Goal: Information Seeking & Learning: Learn about a topic

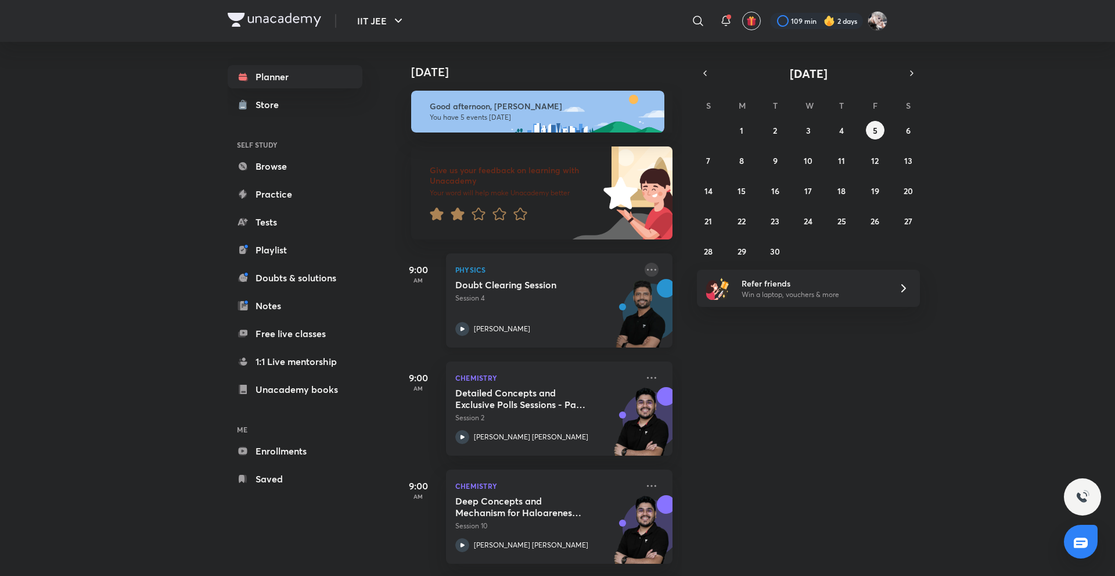
click at [645, 274] on icon at bounding box center [652, 270] width 14 height 14
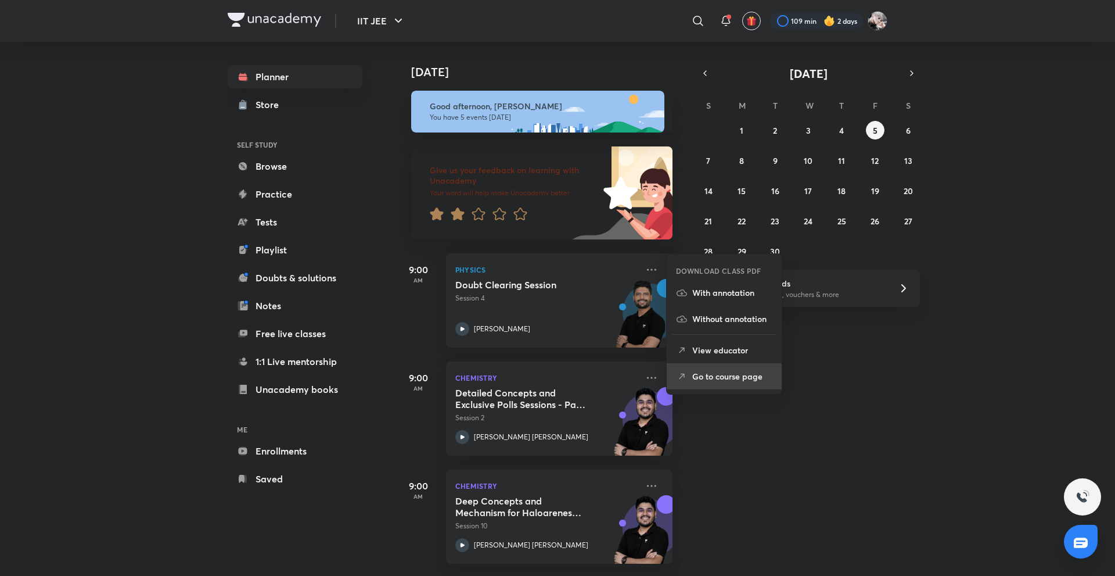
click at [736, 382] on li "Go to course page" at bounding box center [724, 376] width 115 height 26
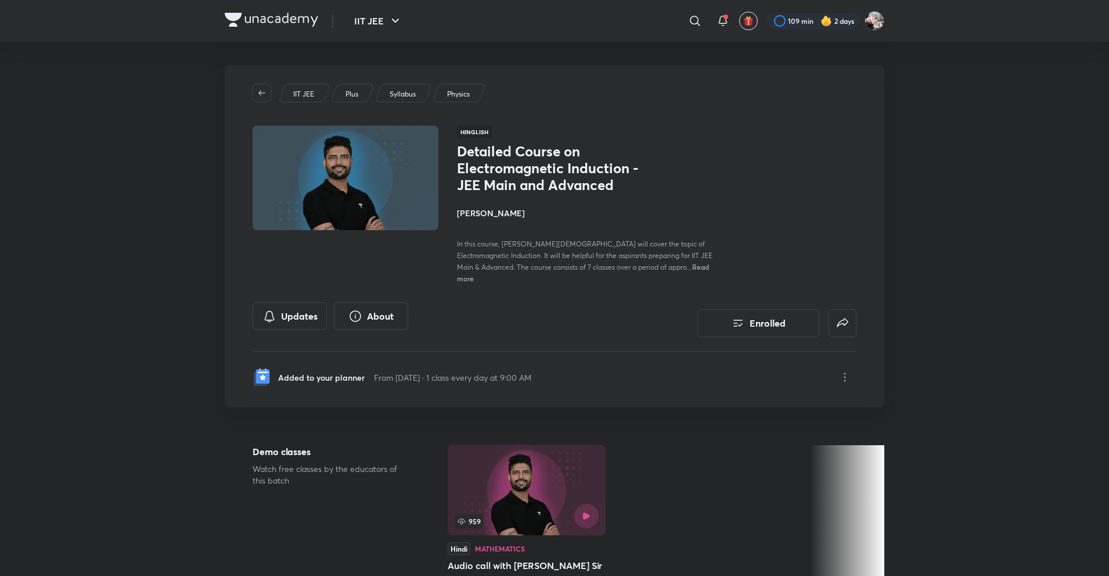
click at [510, 215] on h4 "Prateek Jain" at bounding box center [587, 213] width 260 height 12
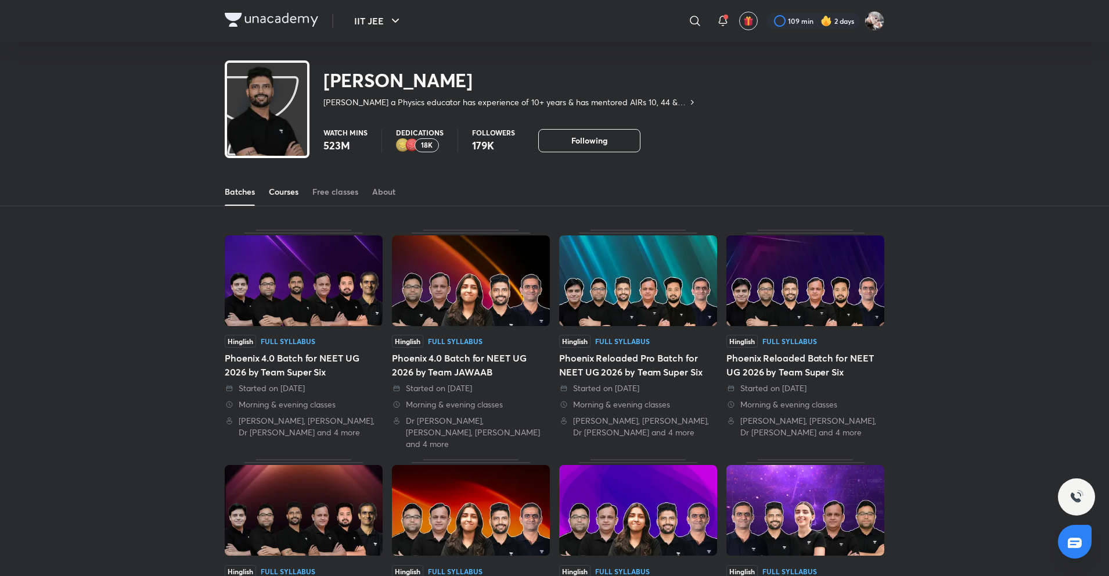
click at [279, 202] on link "Courses" at bounding box center [284, 192] width 30 height 28
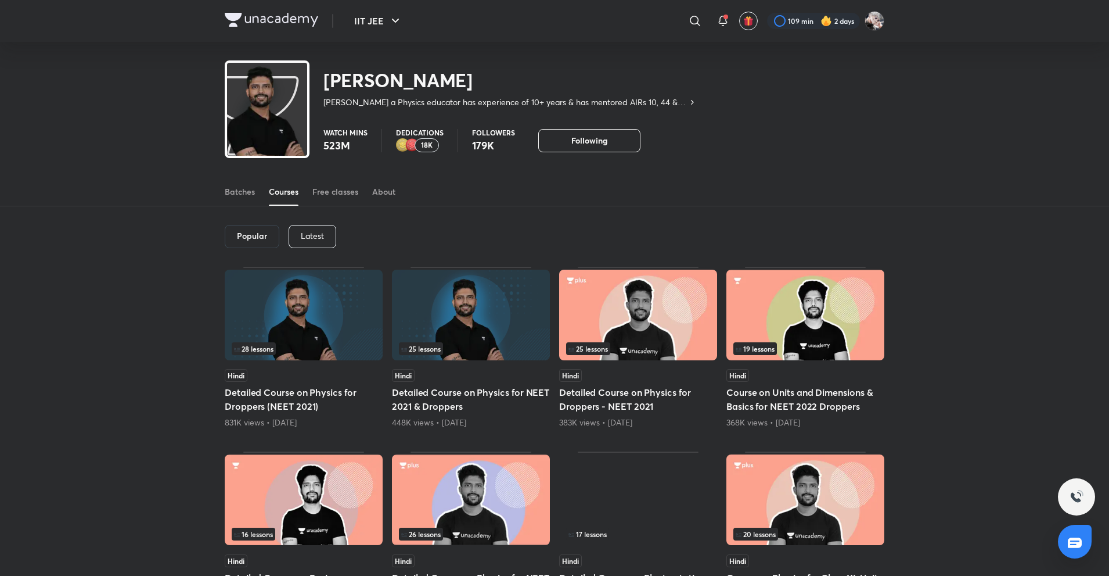
click at [333, 236] on div "Latest" at bounding box center [313, 236] width 48 height 23
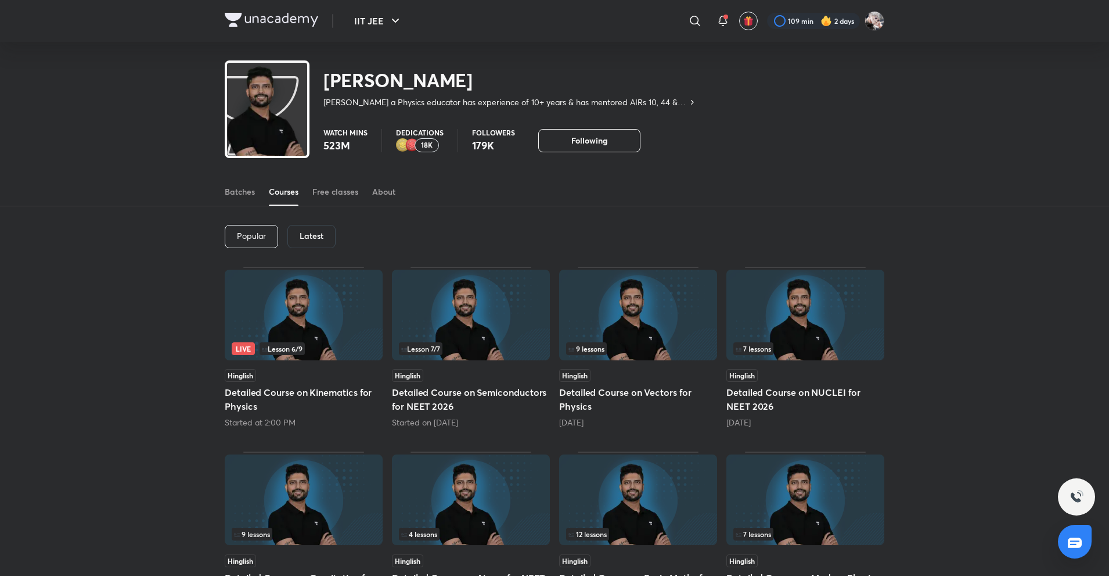
click at [305, 242] on div "Latest" at bounding box center [311, 236] width 48 height 23
click at [183, 281] on div "Popular Latest Live Lesson 6 / 9 Hinglish Detailed Course on Kinematics for Phy…" at bounding box center [554, 541] width 1109 height 670
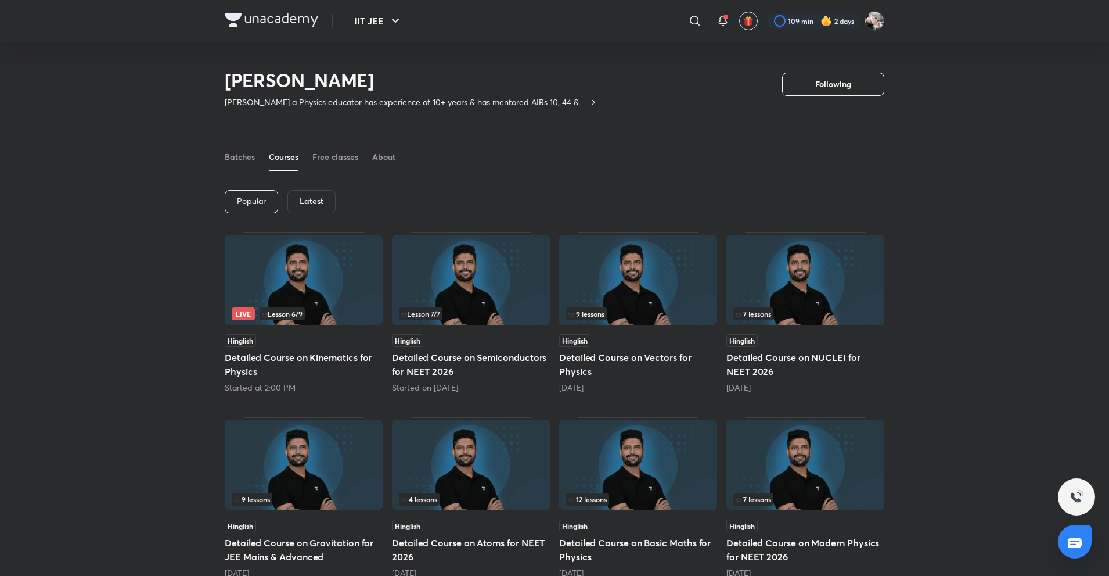
scroll to position [165, 0]
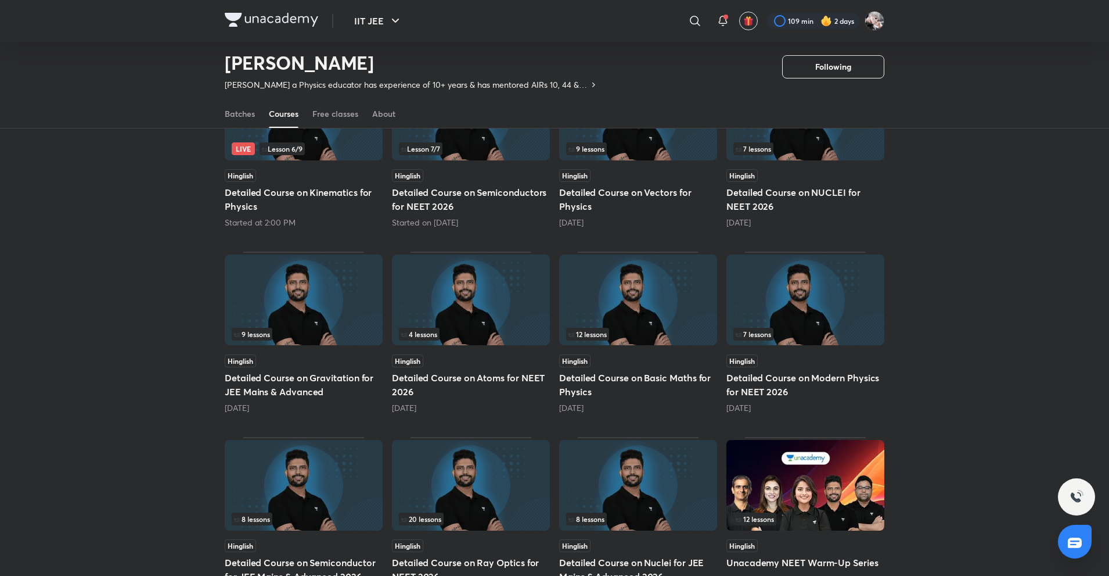
click at [325, 413] on div "1 month ago" at bounding box center [304, 408] width 158 height 12
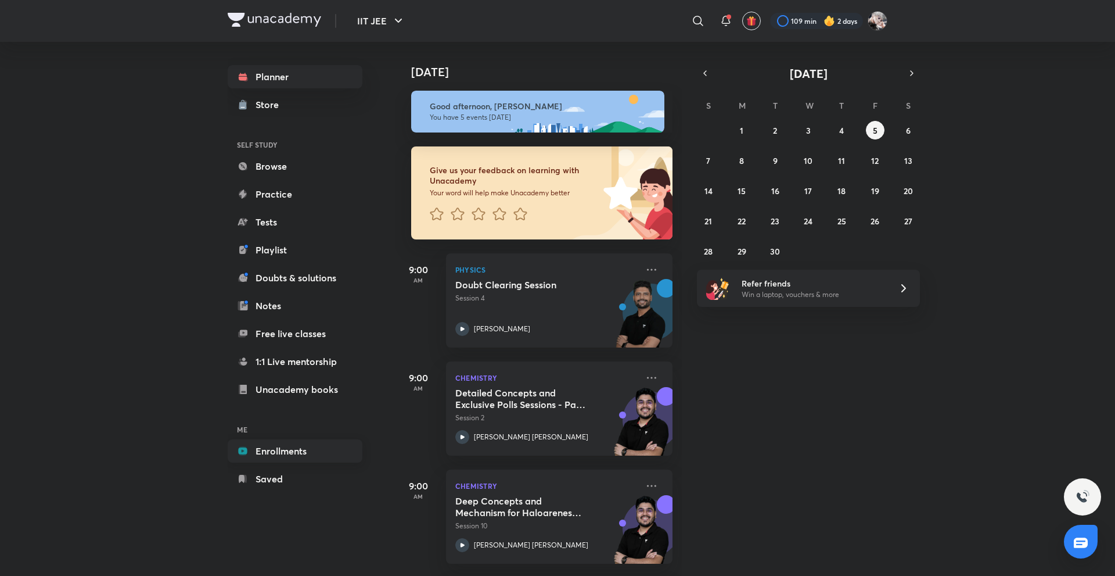
click at [300, 367] on div "Planner Store SELF STUDY Browse Practice Tests Playlist Doubts & solutions Note…" at bounding box center [295, 277] width 135 height 425
click at [304, 448] on link "Enrollments" at bounding box center [295, 450] width 135 height 23
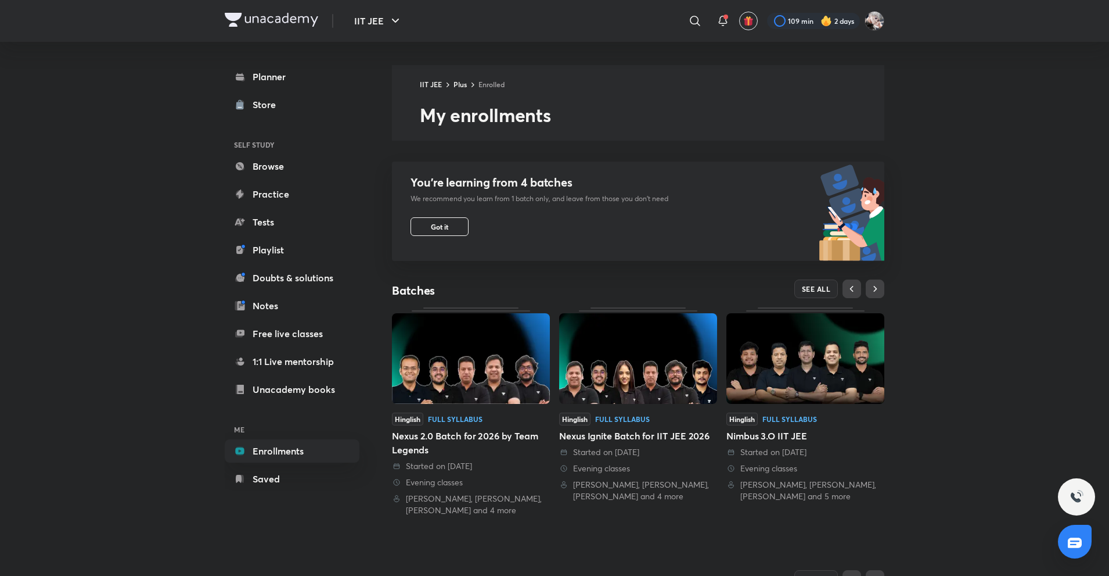
click at [517, 210] on div "You’re learning from 4 batches We recommend you learn from 1 batch only, and le…" at bounding box center [530, 210] width 276 height 99
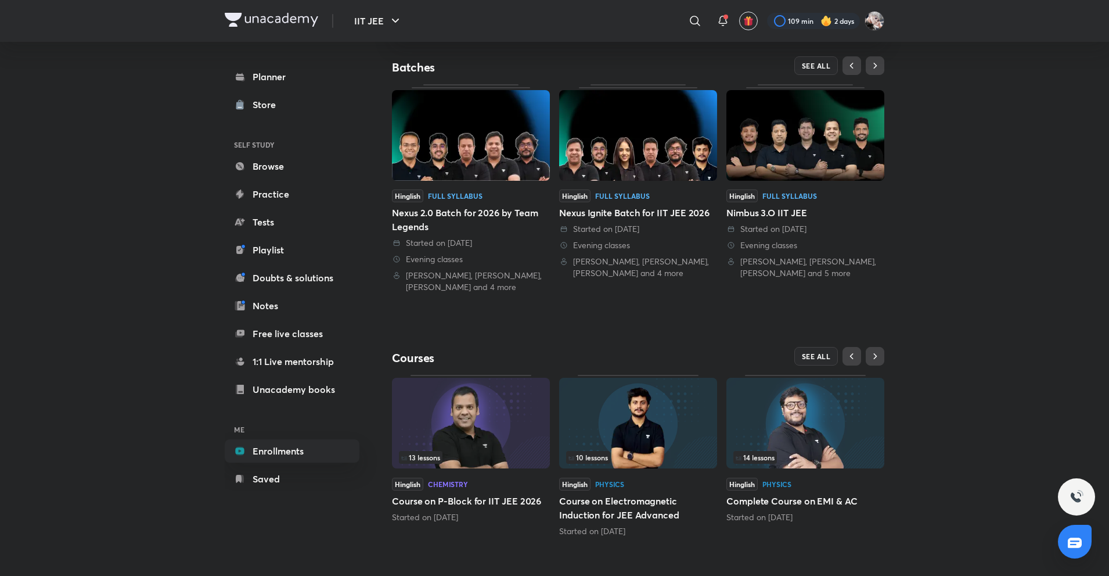
scroll to position [224, 0]
drag, startPoint x: 1023, startPoint y: 415, endPoint x: 938, endPoint y: 383, distance: 90.6
click at [1019, 415] on div "IIT JEE ​ 109 min 2 days Planner Store SELF STUDY Browse Practice Tests Playlis…" at bounding box center [554, 166] width 1109 height 781
click at [811, 353] on span "SEE ALL" at bounding box center [816, 355] width 29 height 8
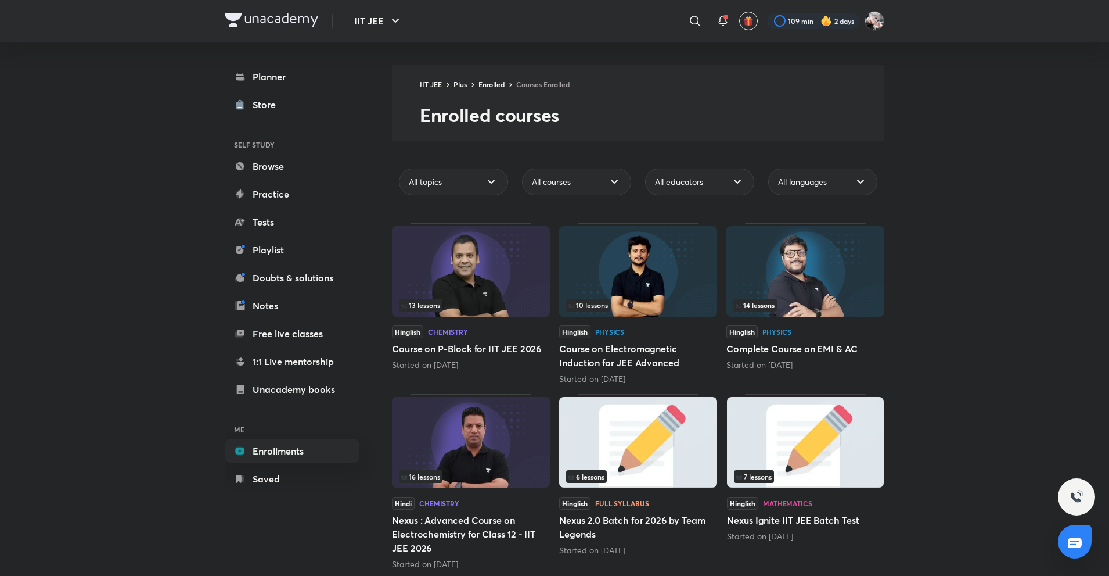
click at [297, 464] on div "Planner Store SELF STUDY Browse Practice Tests Playlist Doubts & solutions Note…" at bounding box center [292, 277] width 135 height 425
click at [296, 479] on link "Saved" at bounding box center [292, 478] width 135 height 23
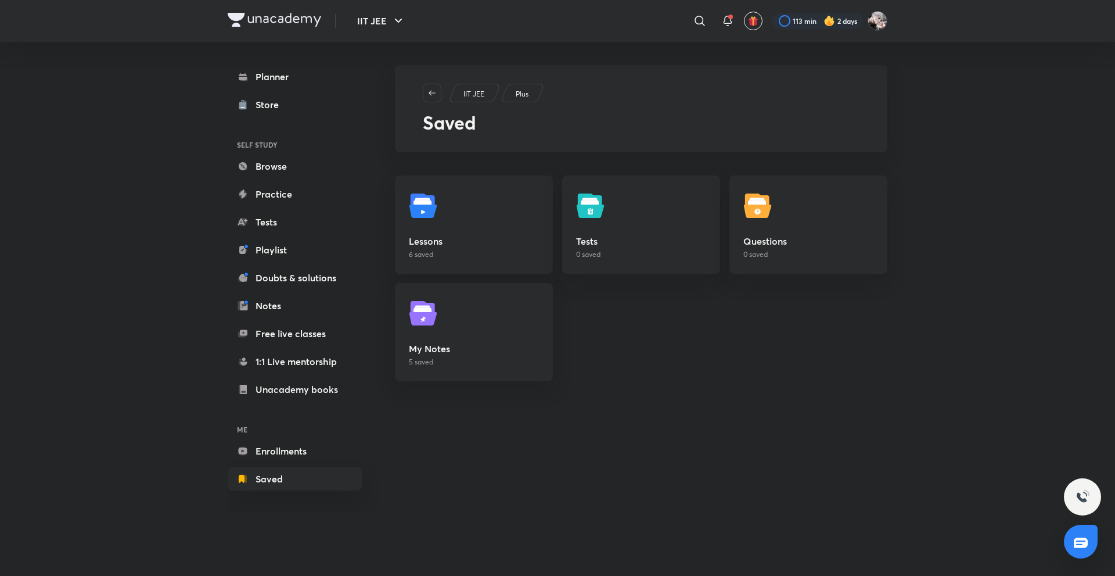
click at [289, 153] on h6 "SELF STUDY" at bounding box center [295, 145] width 135 height 20
drag, startPoint x: 281, startPoint y: 117, endPoint x: 277, endPoint y: 107, distance: 10.7
click at [279, 113] on div "Planner Store SELF STUDY Browse Practice Tests Playlist Doubts & solutions Note…" at bounding box center [295, 277] width 135 height 425
click at [277, 107] on div "Store" at bounding box center [271, 105] width 30 height 14
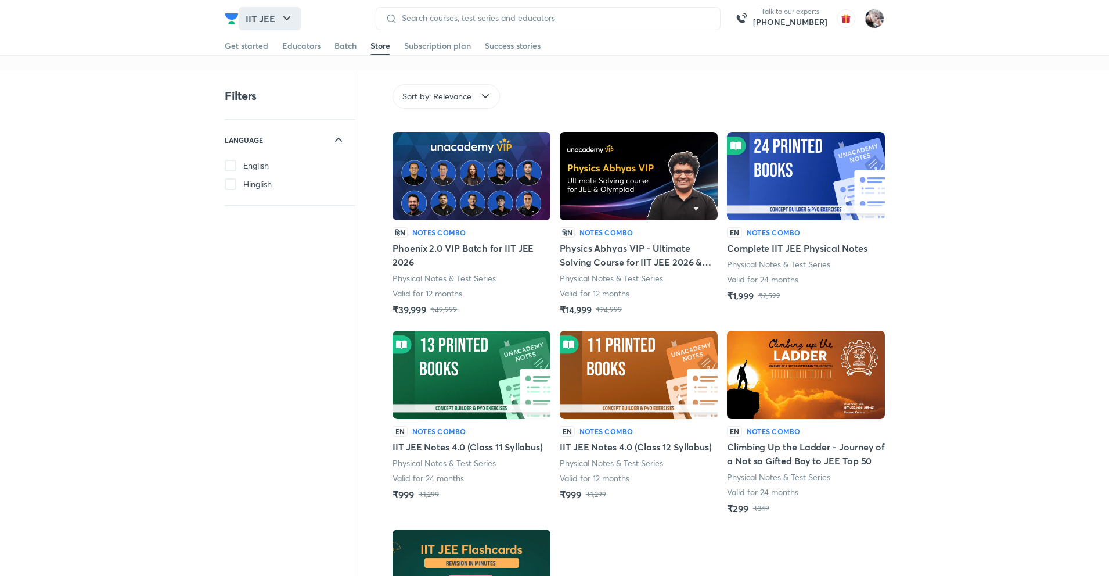
click at [273, 25] on button "IIT JEE" at bounding box center [270, 18] width 62 height 23
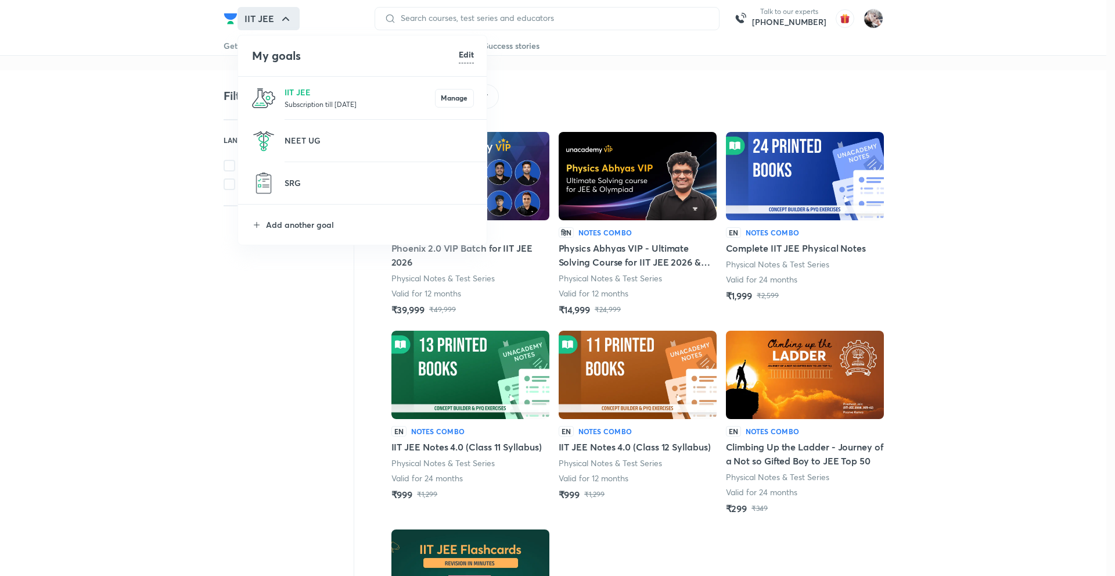
click at [247, 23] on div at bounding box center [557, 288] width 1115 height 576
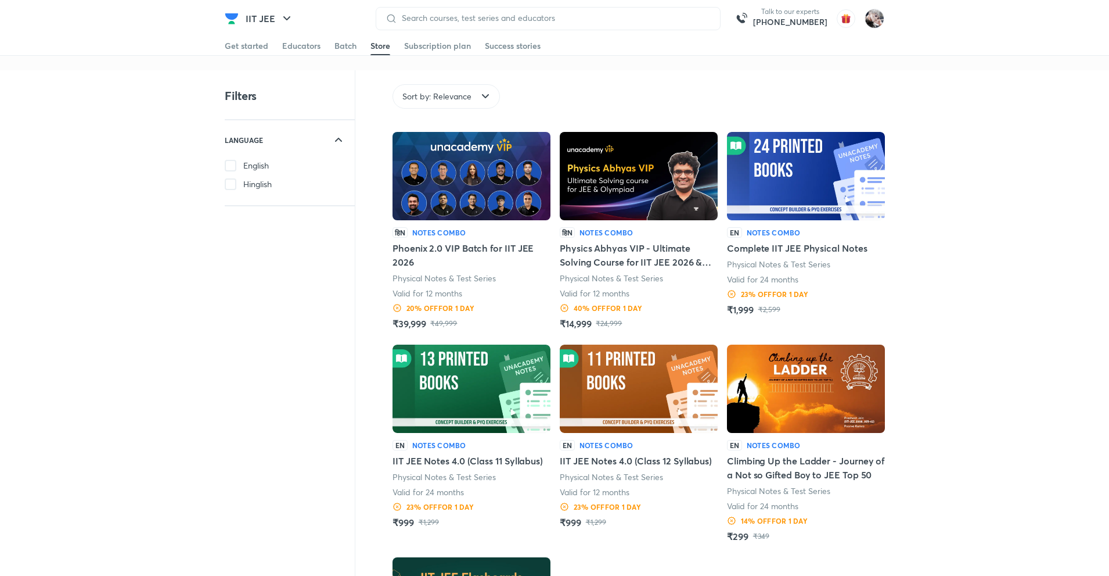
click at [214, 17] on header "IIT JEE Talk to our experts +91-8585858585 Get started Educators Batch Store Su…" at bounding box center [554, 18] width 1109 height 37
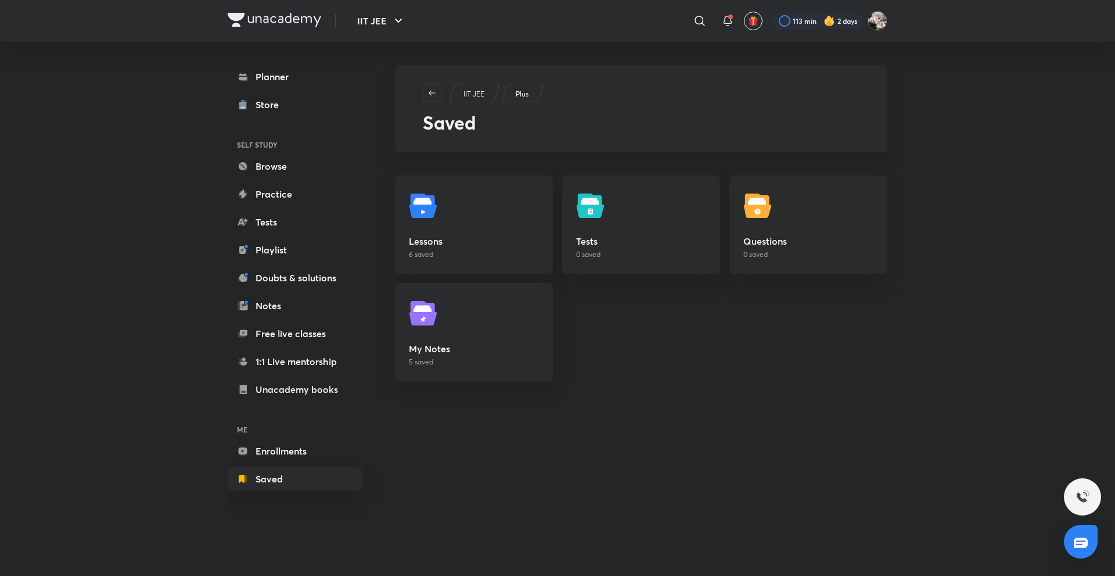
click at [293, 31] on div "IIT JEE ​ 113 min 2 days" at bounding box center [558, 21] width 660 height 42
click at [286, 26] on img at bounding box center [275, 20] width 94 height 14
click at [270, 19] on img at bounding box center [275, 20] width 94 height 14
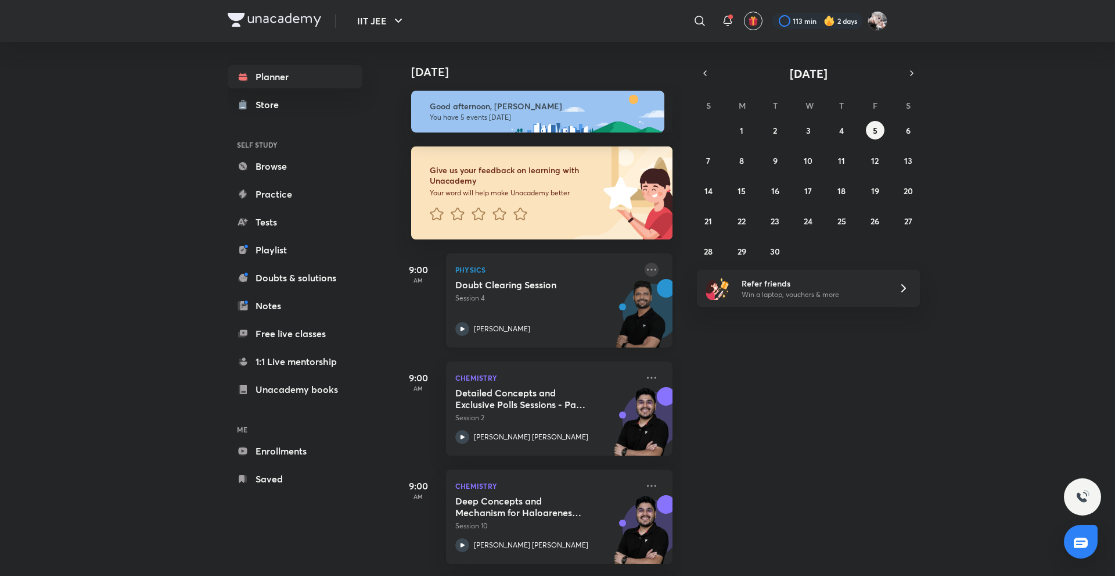
click at [645, 275] on icon at bounding box center [652, 270] width 14 height 14
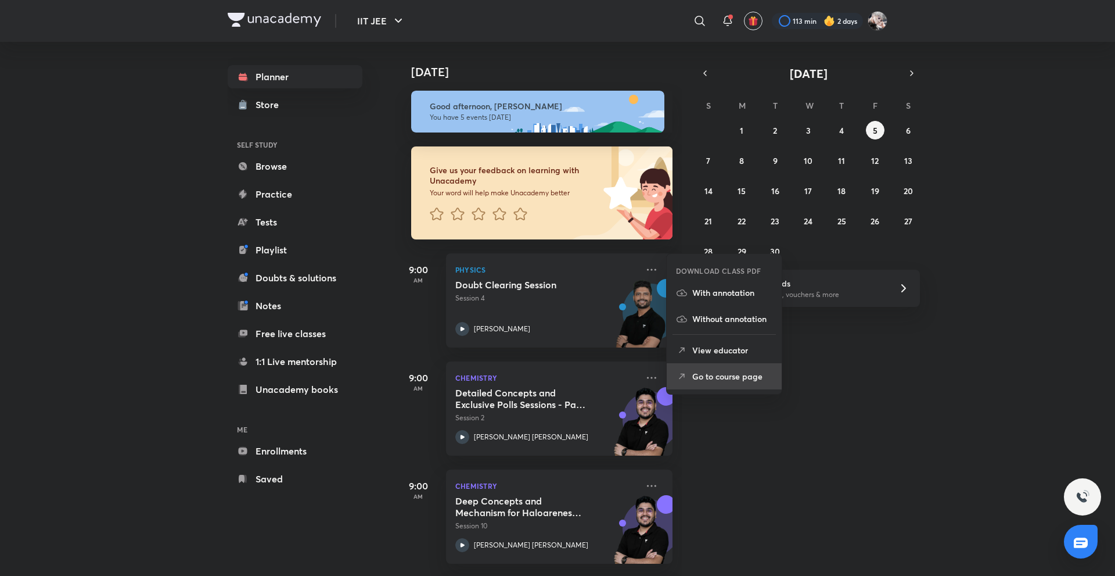
click at [707, 377] on p "Go to course page" at bounding box center [732, 376] width 80 height 12
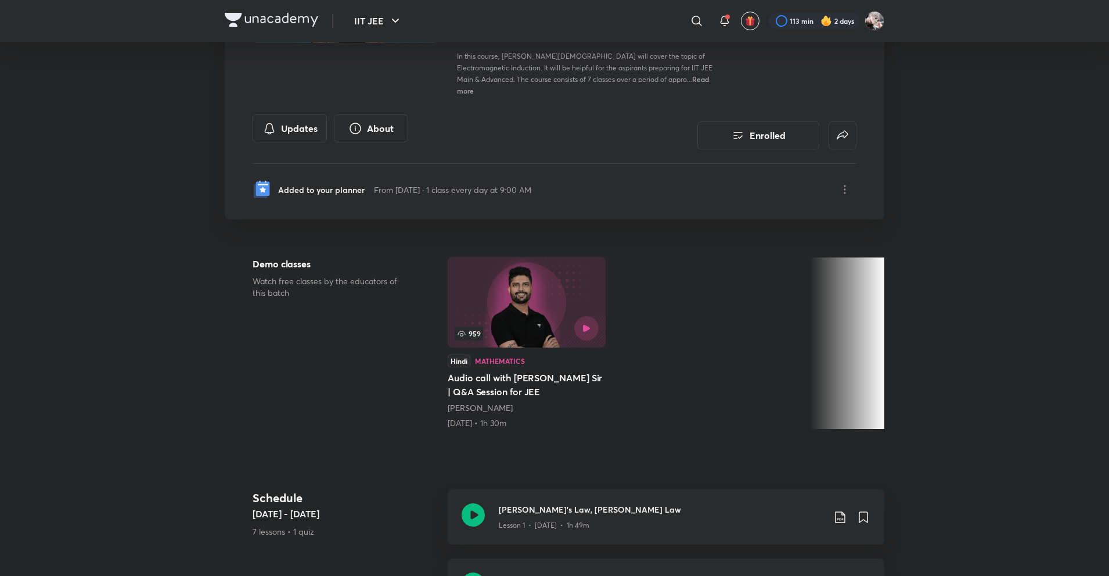
scroll to position [116, 0]
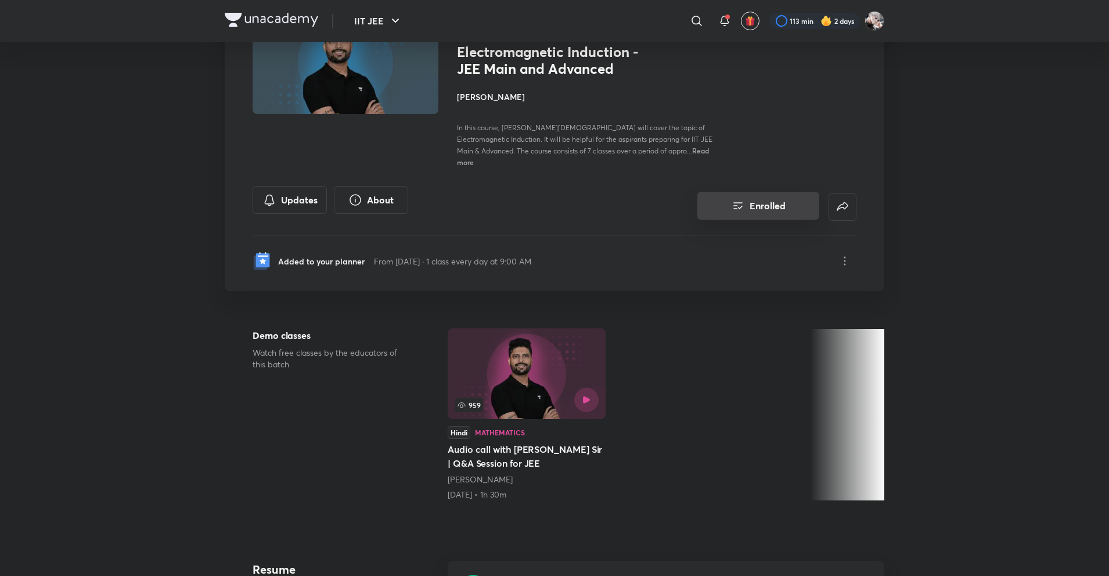
click at [748, 206] on button "Enrolled" at bounding box center [759, 206] width 122 height 28
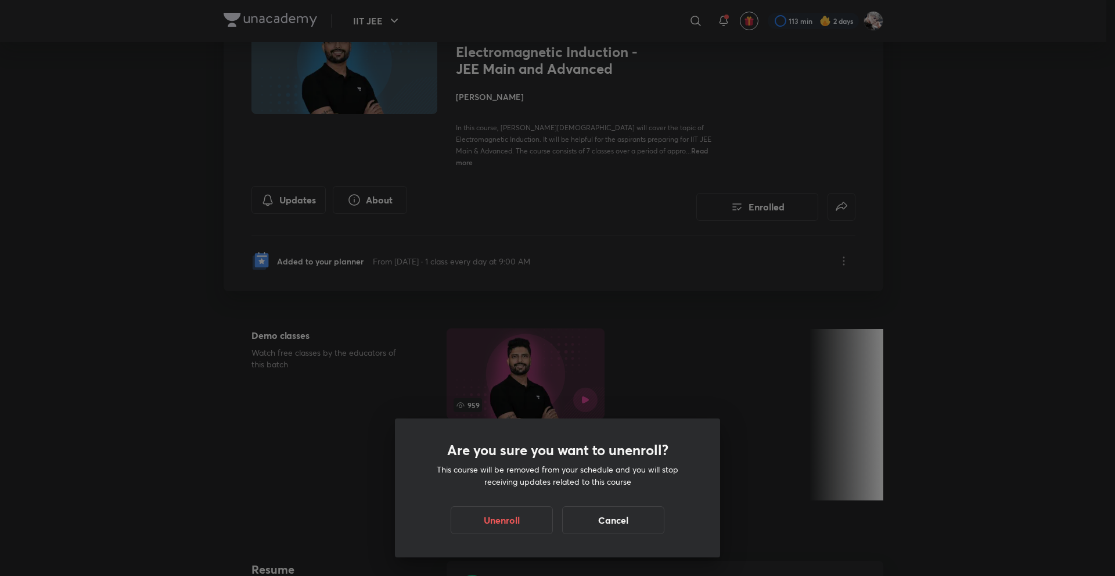
click at [705, 216] on div "Are you sure you want to unenroll? This course will be removed from your schedu…" at bounding box center [557, 288] width 1115 height 576
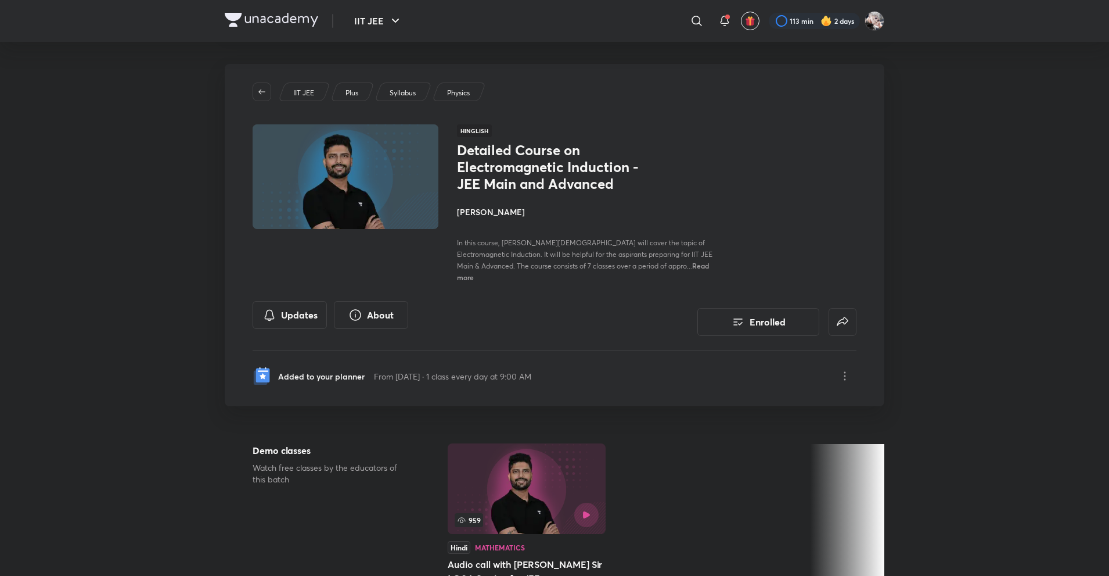
scroll to position [0, 0]
click at [769, 325] on div "Enrolled" at bounding box center [758, 319] width 196 height 35
click at [763, 319] on button "Enrolled" at bounding box center [759, 322] width 122 height 28
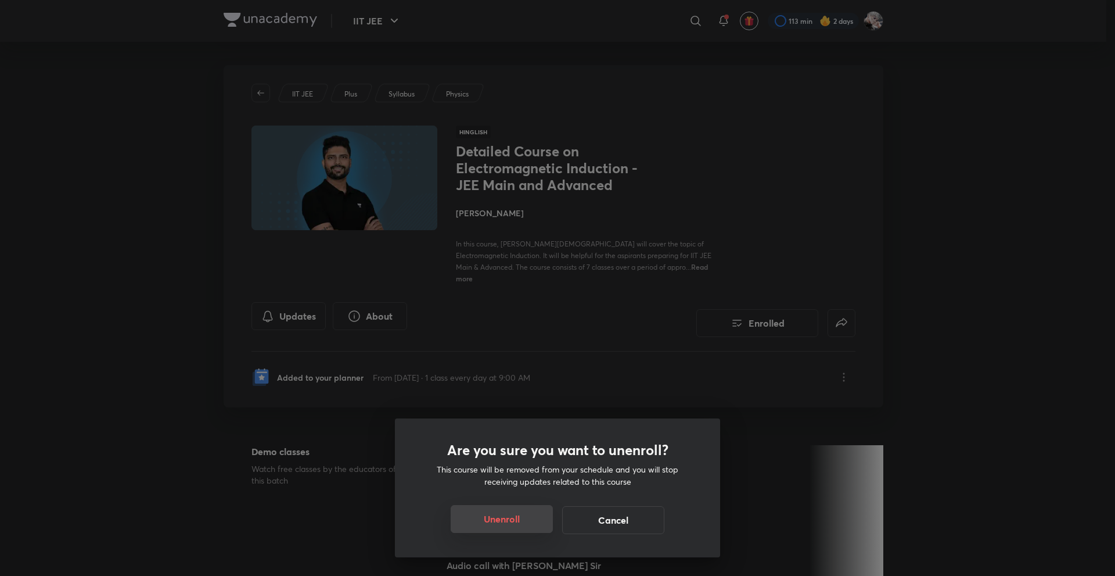
click at [519, 508] on button "Unenroll" at bounding box center [502, 519] width 102 height 28
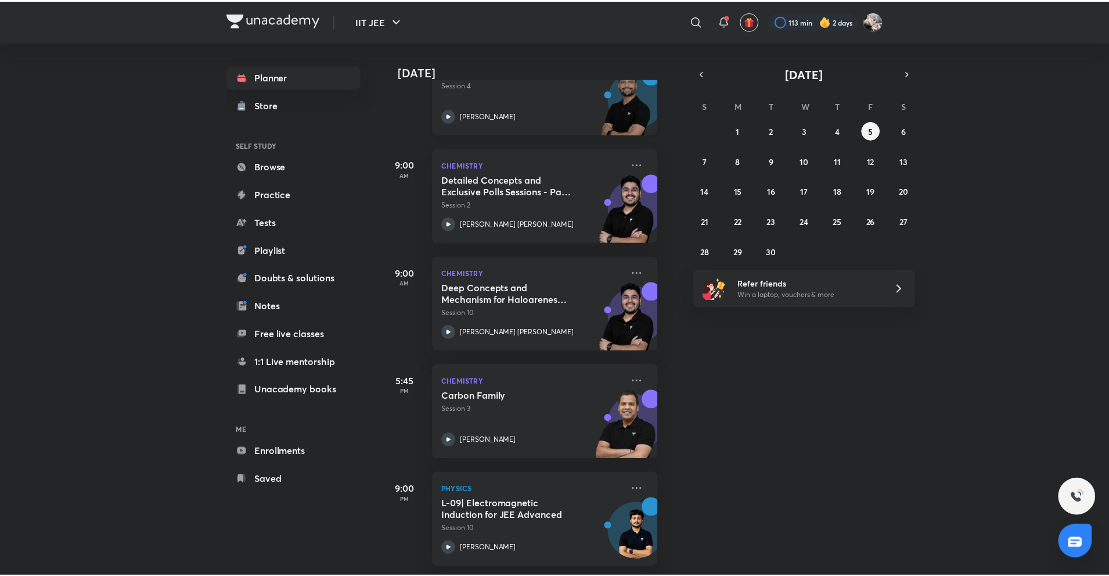
scroll to position [222, 12]
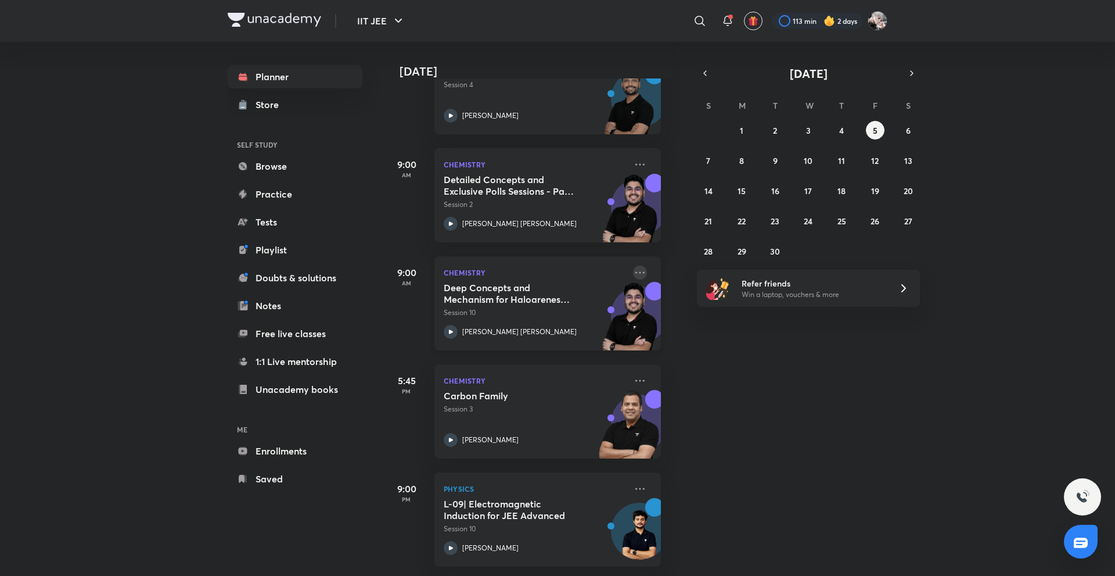
click at [633, 265] on icon at bounding box center [640, 272] width 14 height 14
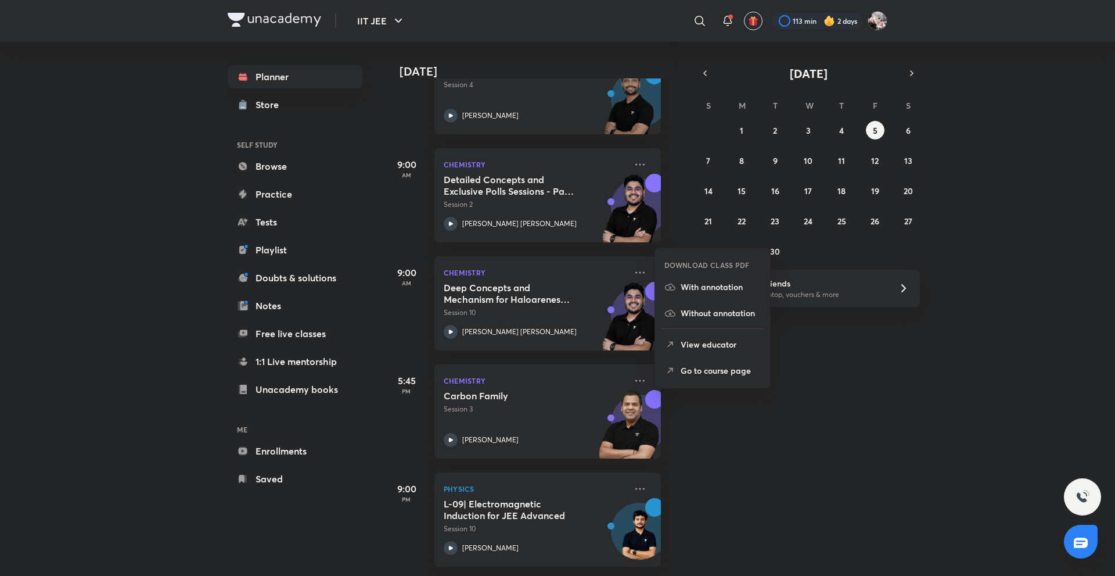
click at [703, 367] on p "Go to course page" at bounding box center [721, 370] width 80 height 12
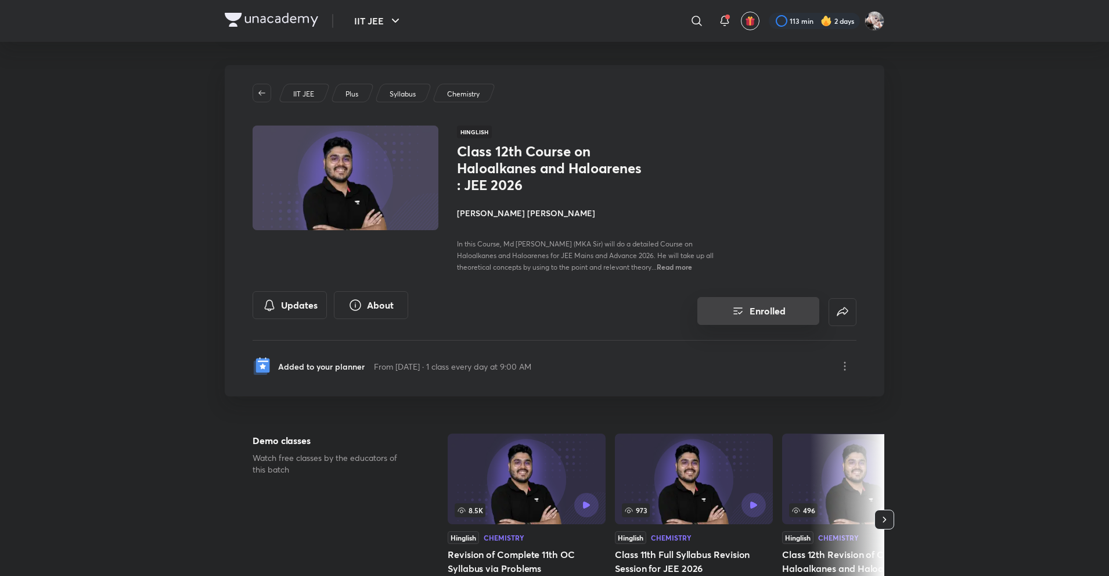
click at [754, 304] on button "Enrolled" at bounding box center [759, 311] width 122 height 28
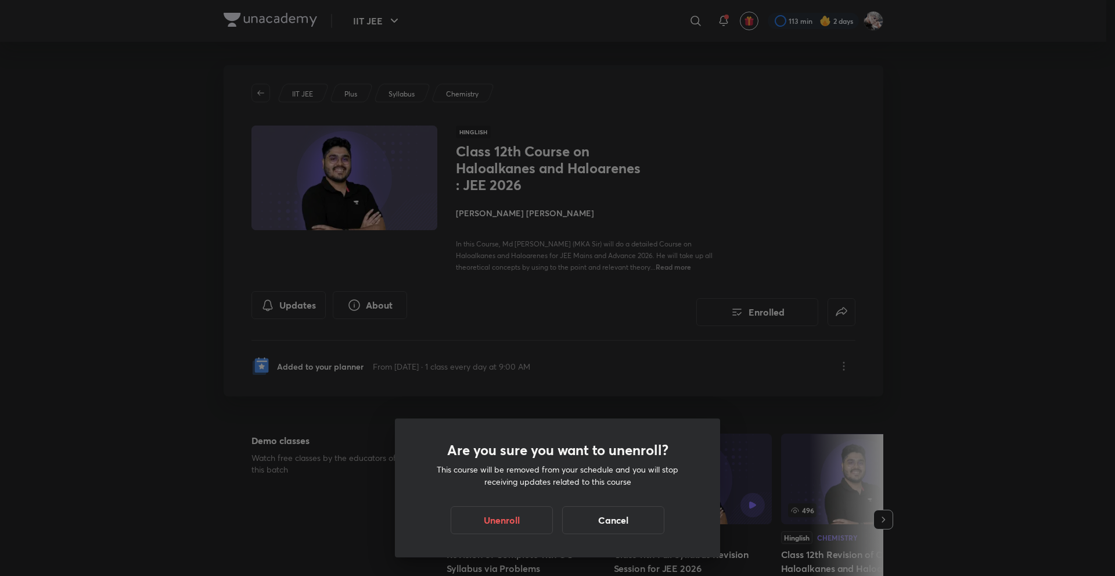
click at [492, 541] on div "Are you sure you want to unenroll? This course will be removed from your schedu…" at bounding box center [557, 487] width 325 height 139
click at [468, 523] on button "Unenroll" at bounding box center [502, 519] width 102 height 28
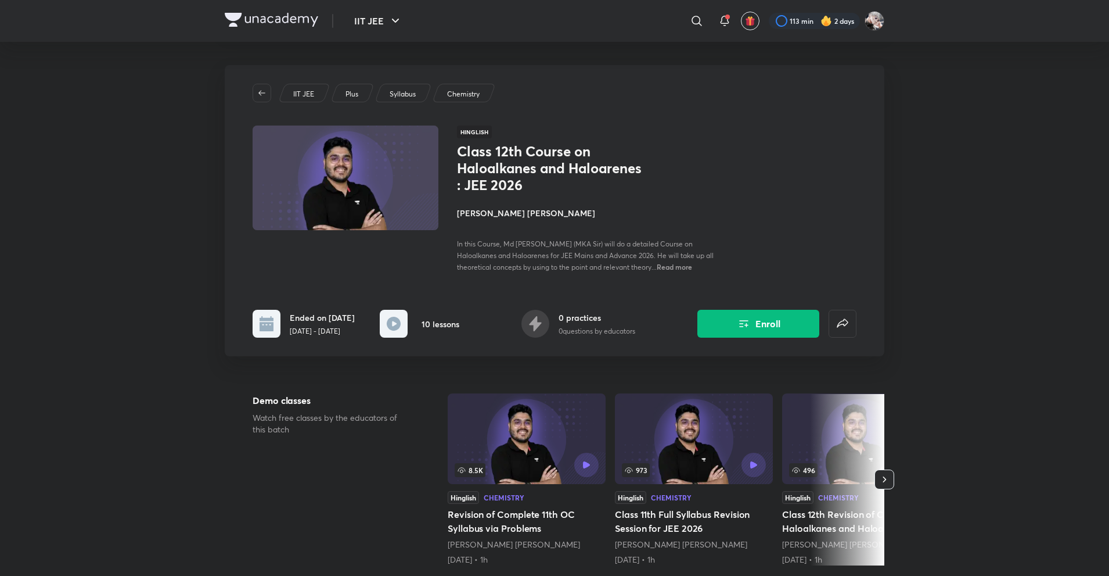
click at [499, 207] on h4 "[PERSON_NAME] [PERSON_NAME]" at bounding box center [587, 213] width 260 height 12
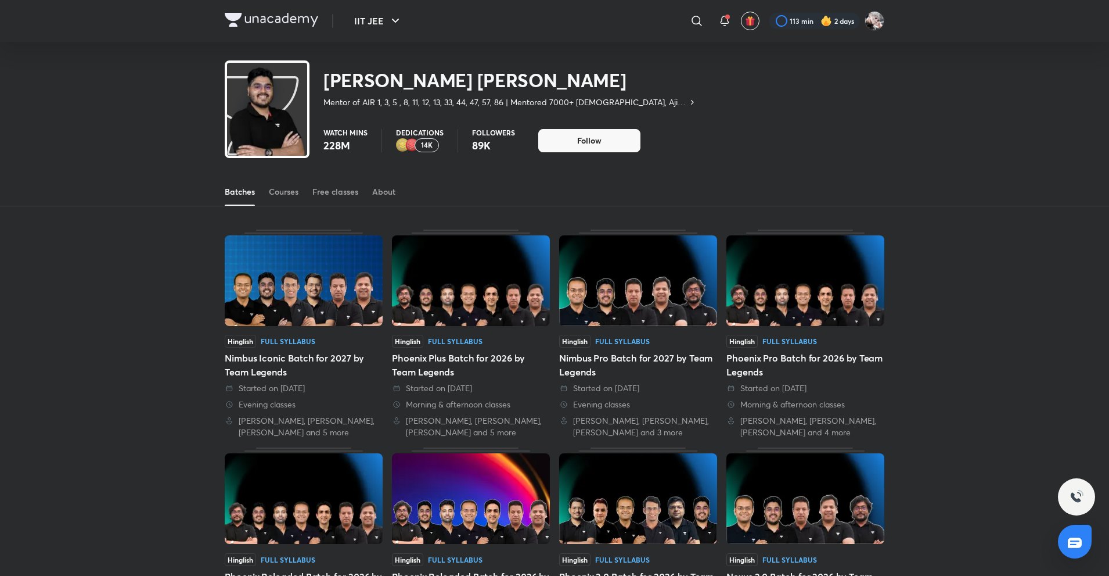
click at [304, 211] on div "Hinglish Full Syllabus Nimbus Iconic Batch for 2027 by Team Legends Started on …" at bounding box center [555, 571] width 660 height 731
click at [286, 202] on link "Courses" at bounding box center [284, 192] width 30 height 28
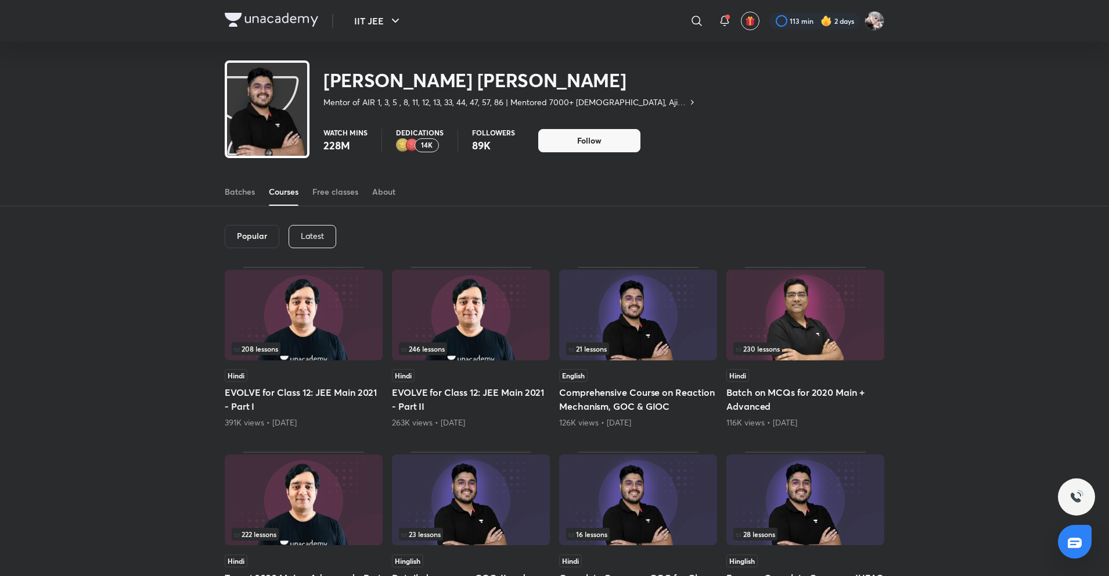
click at [307, 234] on p "Latest" at bounding box center [312, 235] width 23 height 9
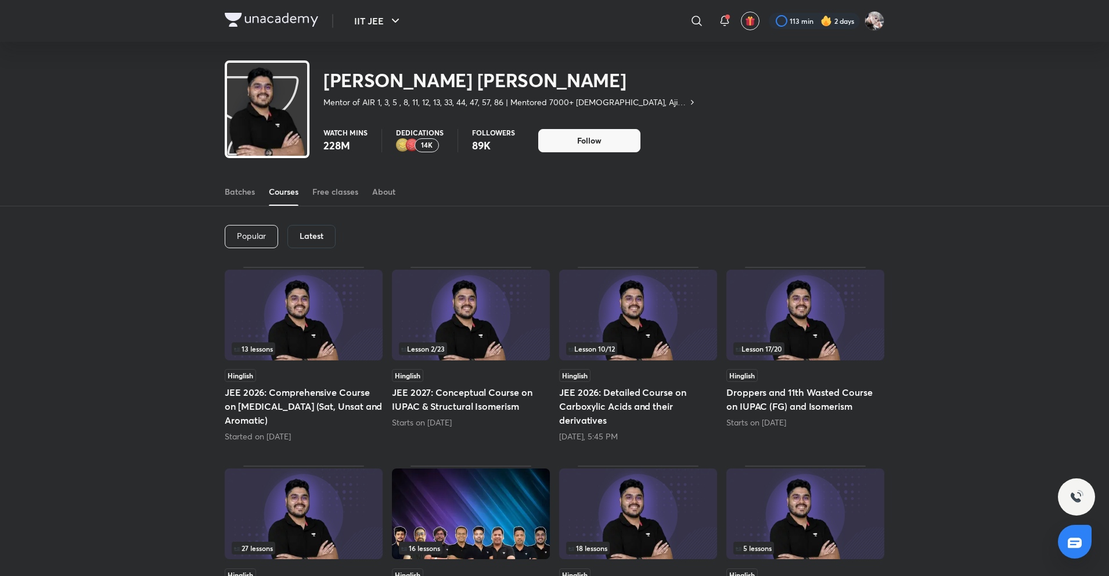
click at [290, 230] on div "Latest" at bounding box center [311, 236] width 48 height 23
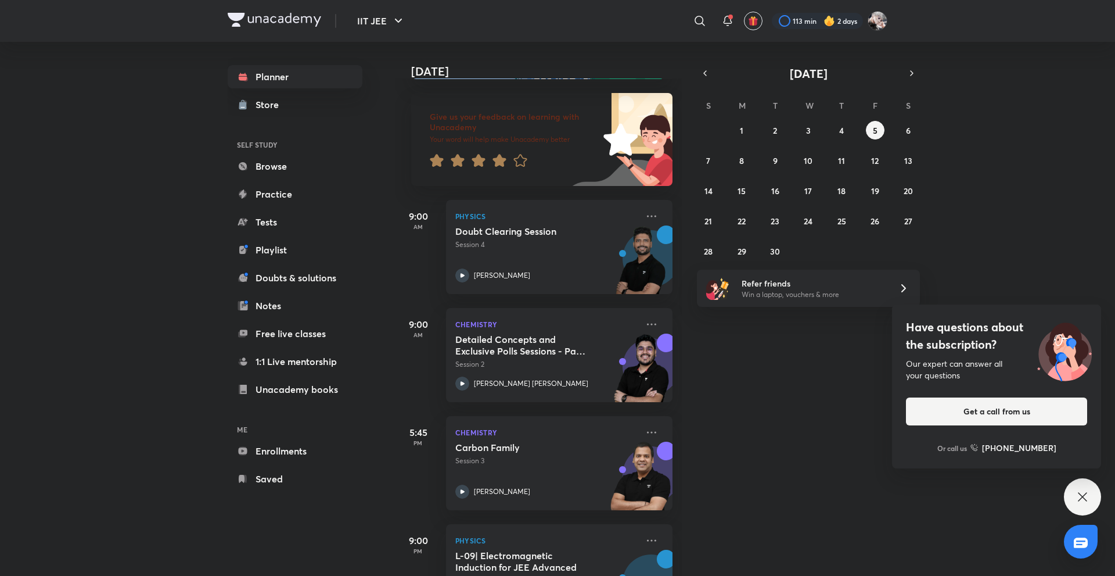
scroll to position [114, 0]
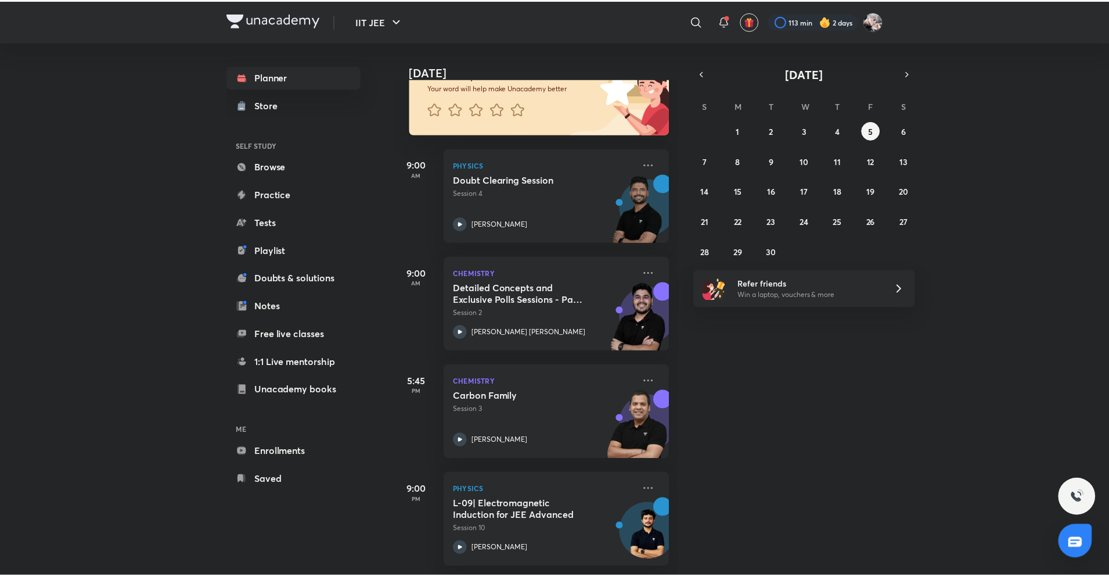
scroll to position [114, 0]
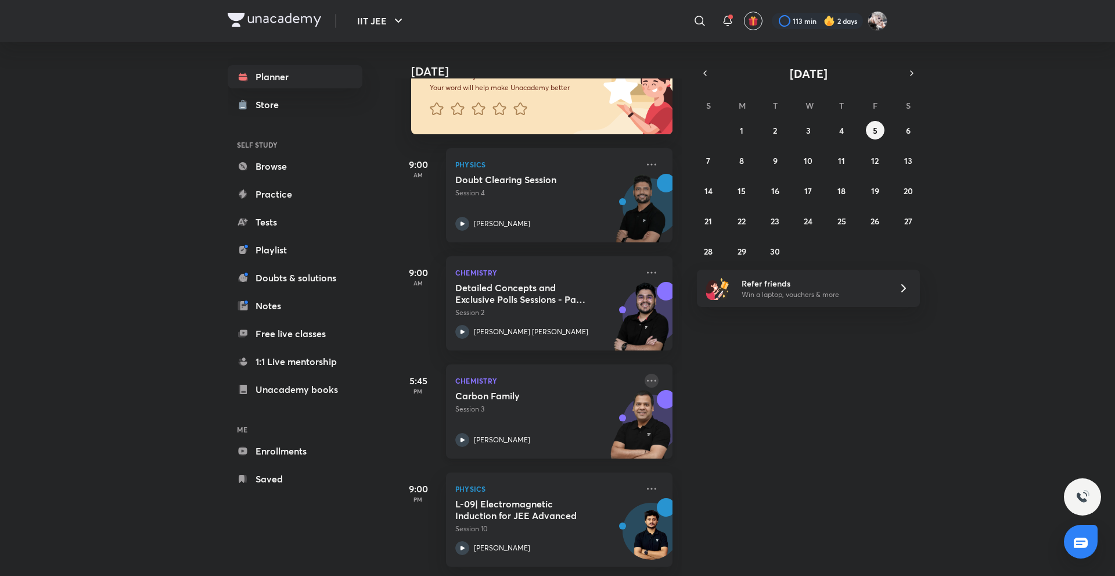
click at [645, 376] on icon at bounding box center [652, 380] width 14 height 14
click at [382, 439] on div "Planner Store SELF STUDY Browse Practice Tests Playlist Doubts & solutions Note…" at bounding box center [307, 278] width 158 height 472
click at [293, 480] on link "Saved" at bounding box center [295, 478] width 135 height 23
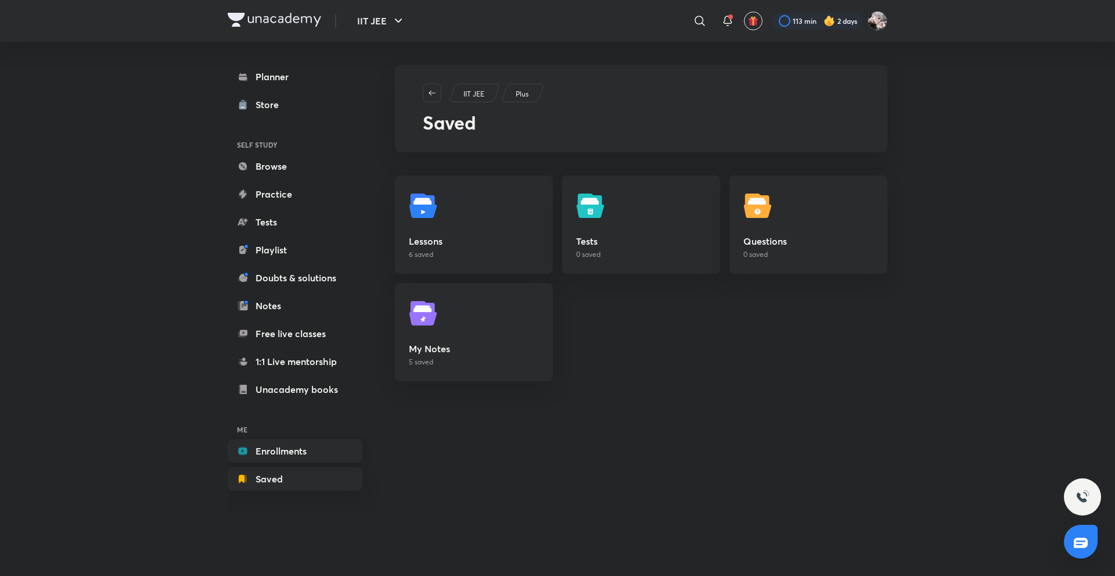
click at [268, 452] on link "Enrollments" at bounding box center [295, 450] width 135 height 23
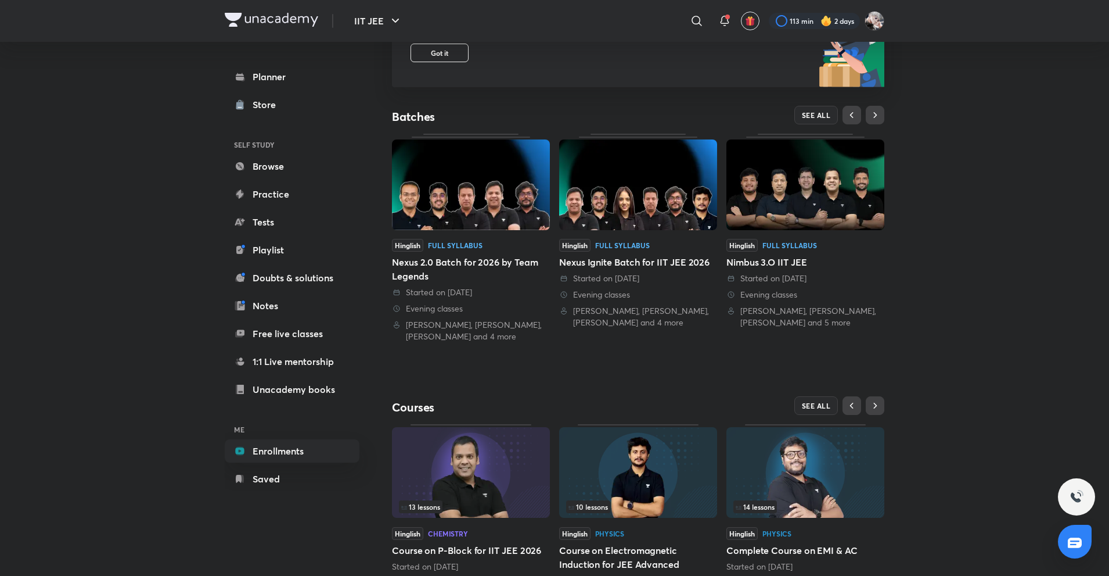
scroll to position [224, 0]
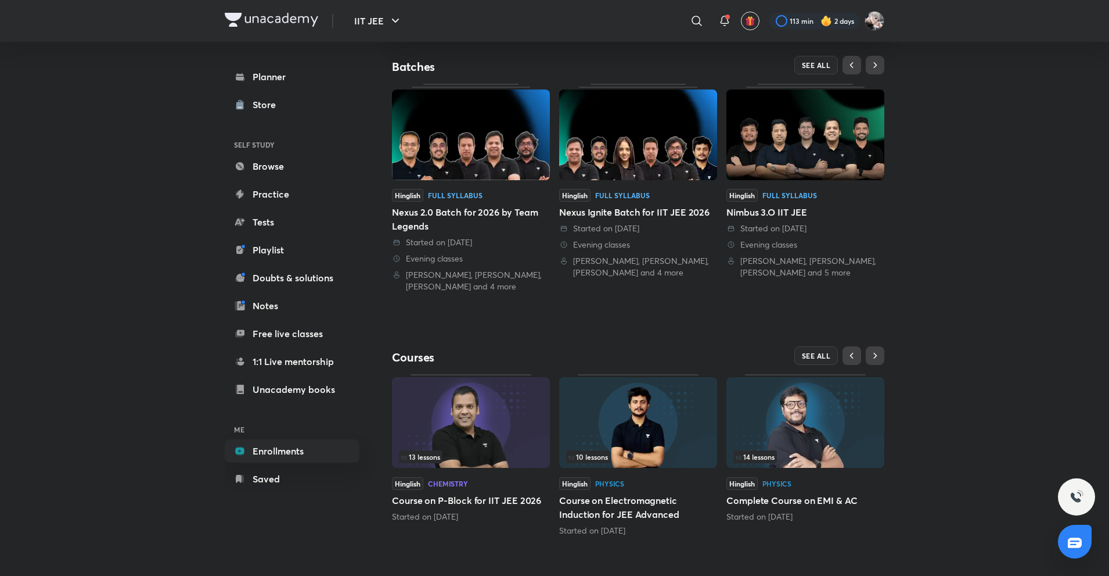
click at [498, 257] on div "Evening classes" at bounding box center [471, 259] width 158 height 12
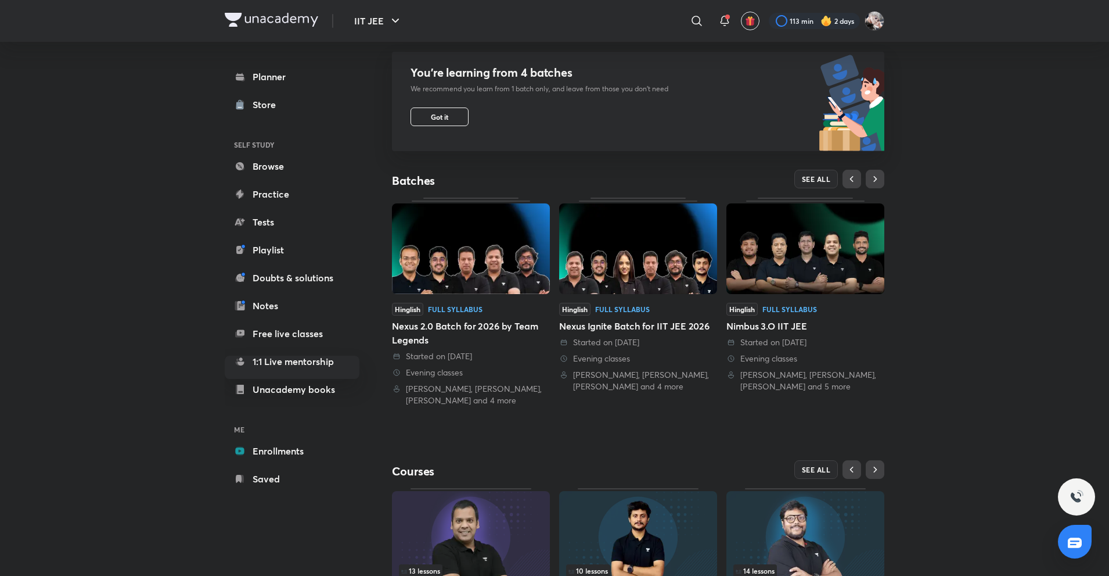
scroll to position [107, 0]
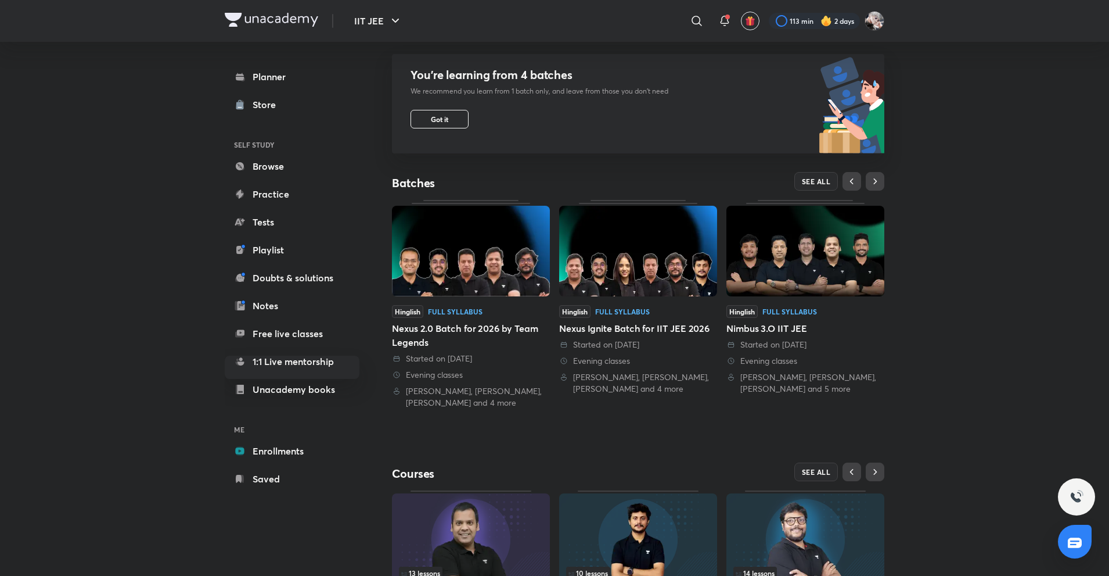
click at [861, 179] on div "SEE ALL" at bounding box center [761, 181] width 246 height 19
click at [831, 181] on button "SEE ALL" at bounding box center [816, 181] width 44 height 19
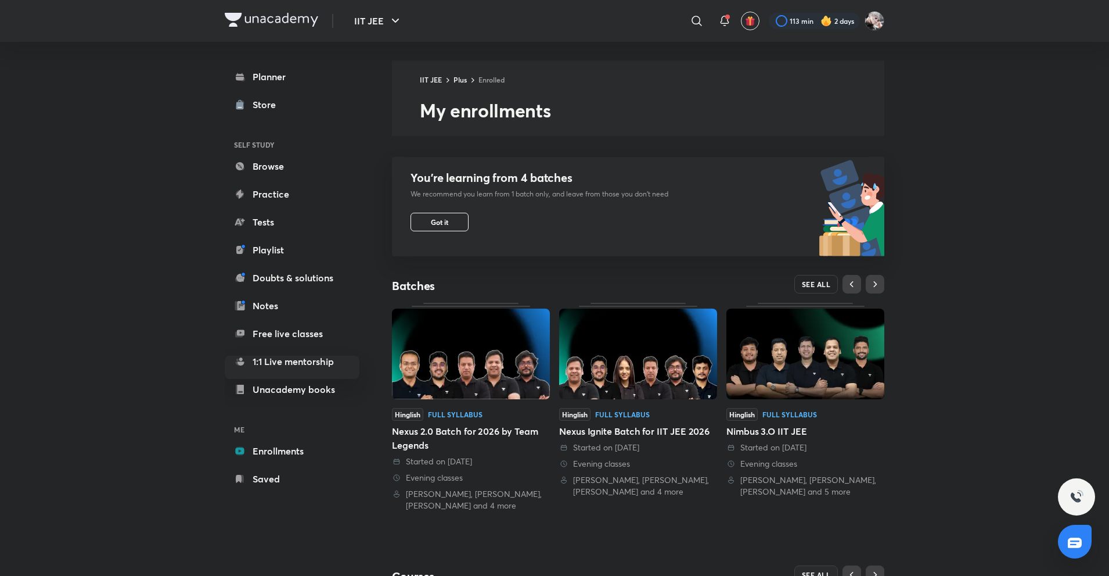
scroll to position [0, 0]
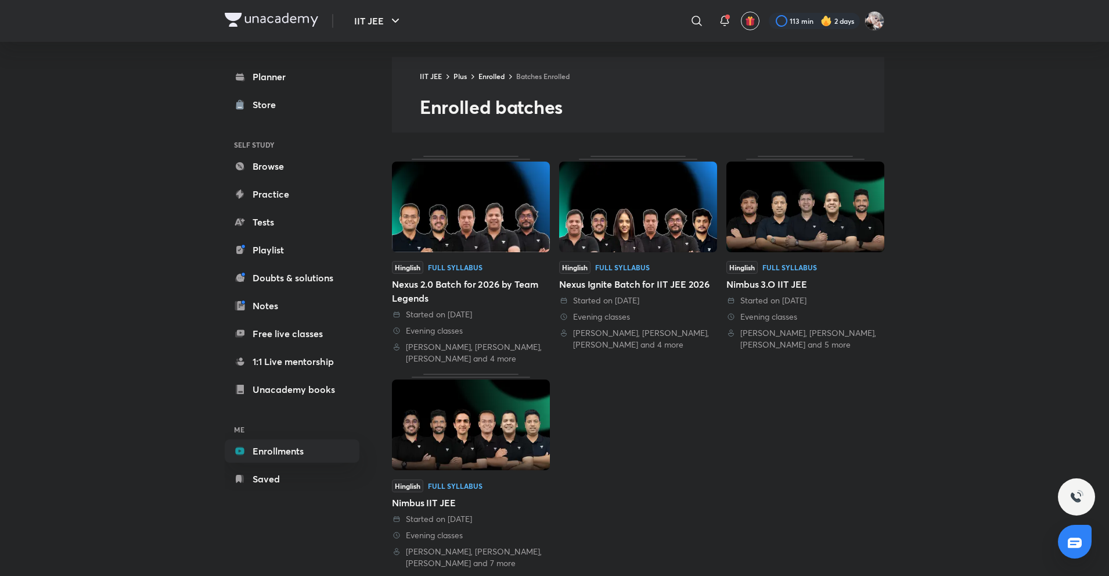
scroll to position [22, 0]
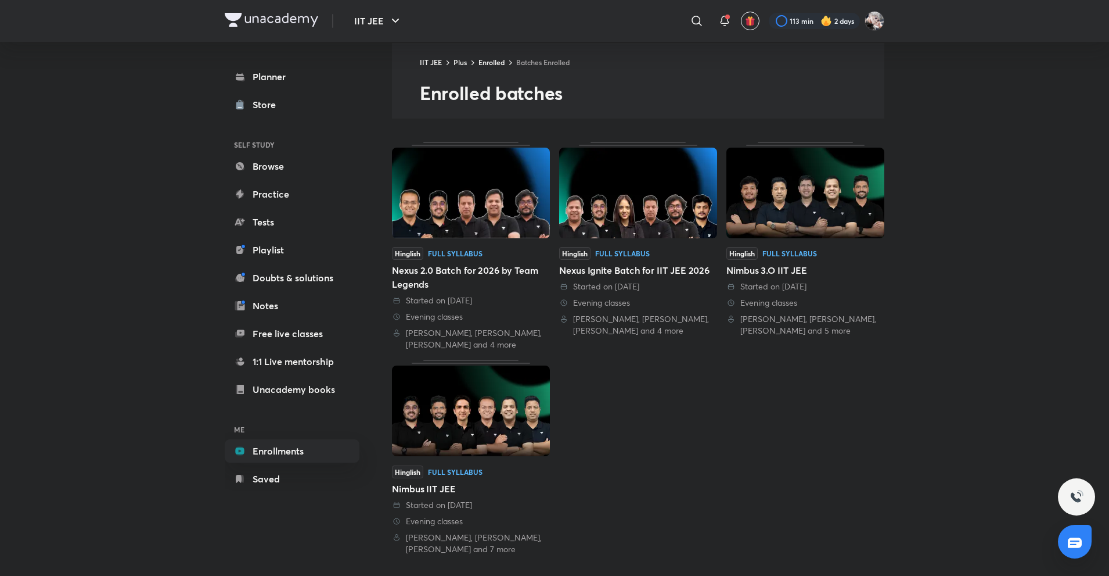
click at [612, 421] on div "Hinglish Full Syllabus Nexus 2.0 Batch for 2026 by Team Legends Started on 8 Ma…" at bounding box center [638, 348] width 492 height 413
click at [529, 417] on img at bounding box center [471, 410] width 158 height 91
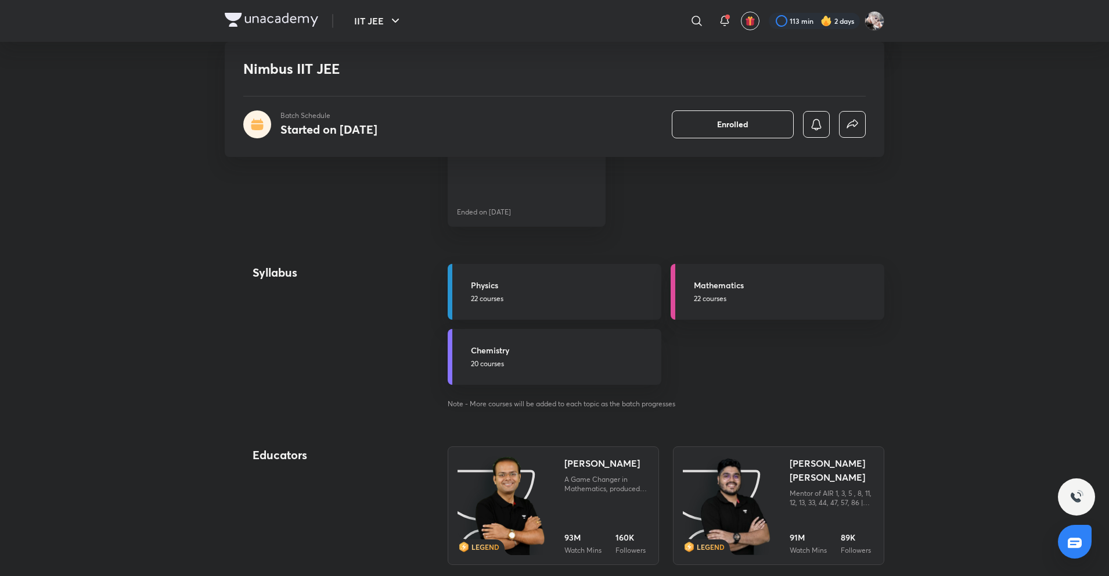
scroll to position [581, 0]
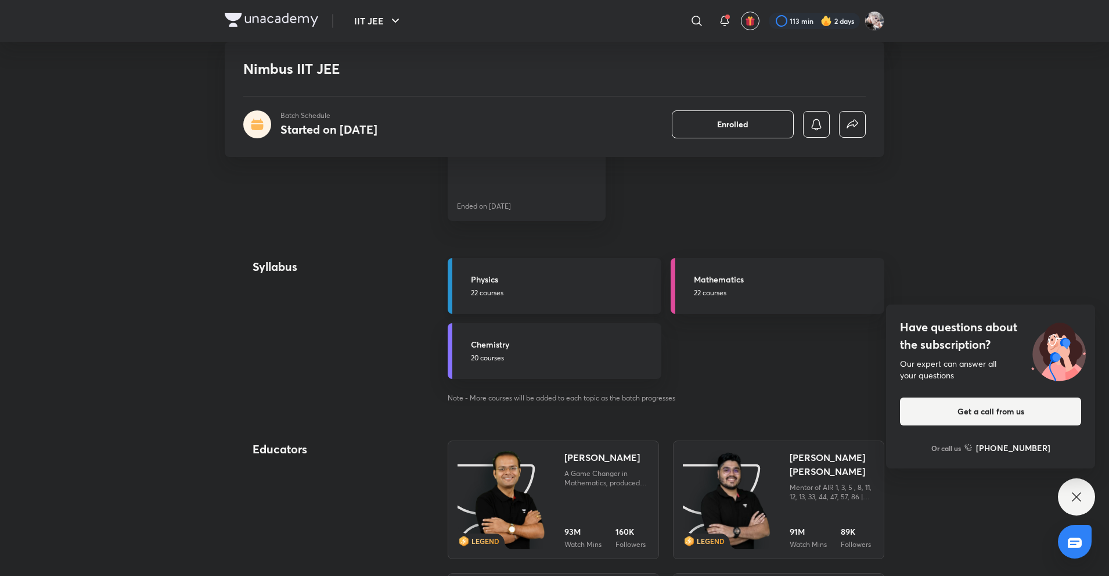
click at [575, 288] on p "22 courses" at bounding box center [563, 292] width 184 height 10
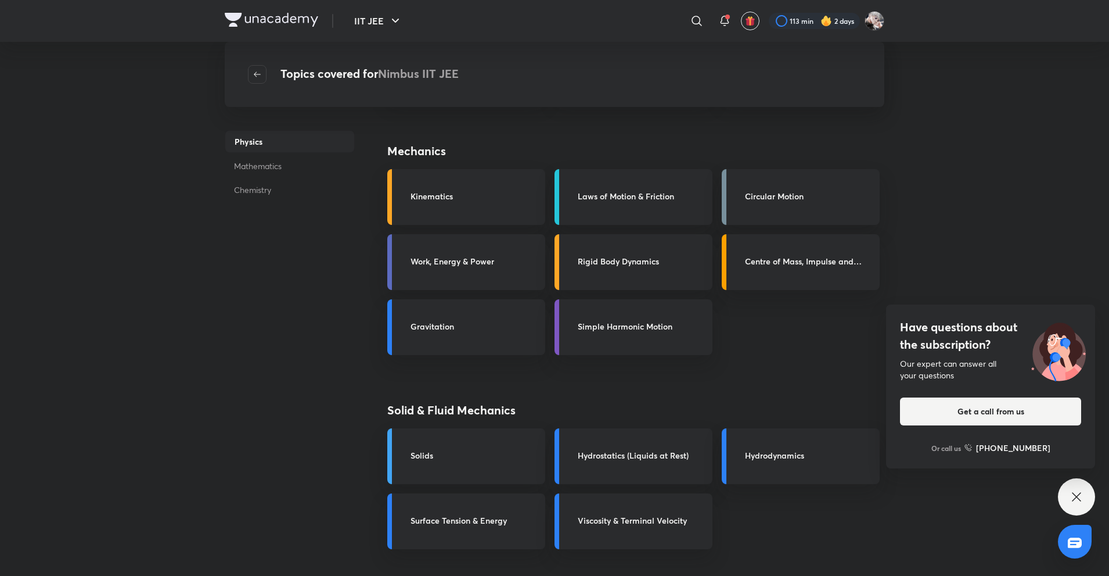
scroll to position [116, 0]
click at [607, 272] on link "Rigid Body Dynamics" at bounding box center [634, 261] width 158 height 56
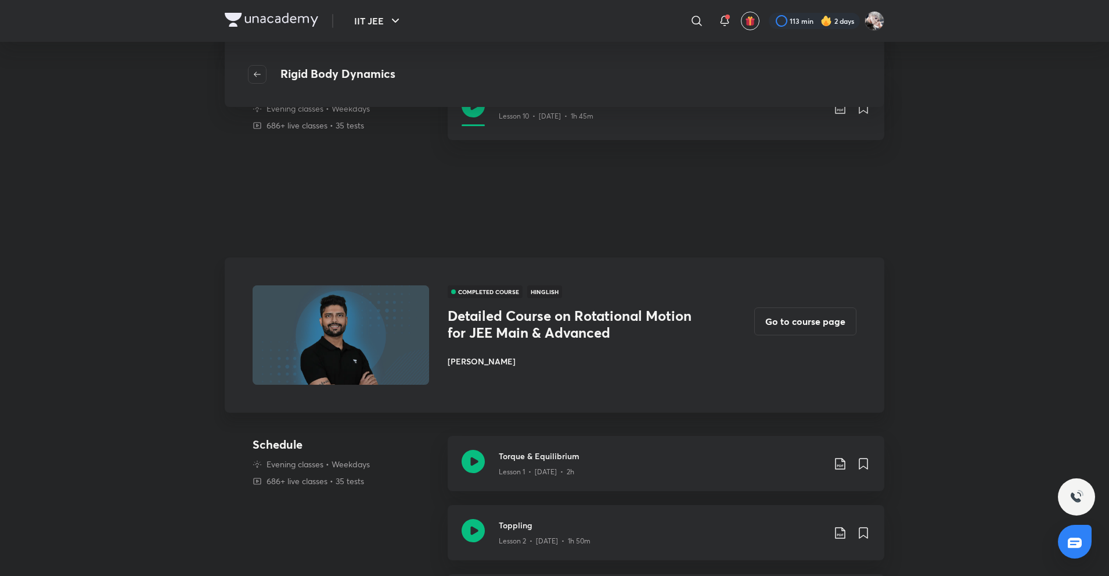
scroll to position [232, 0]
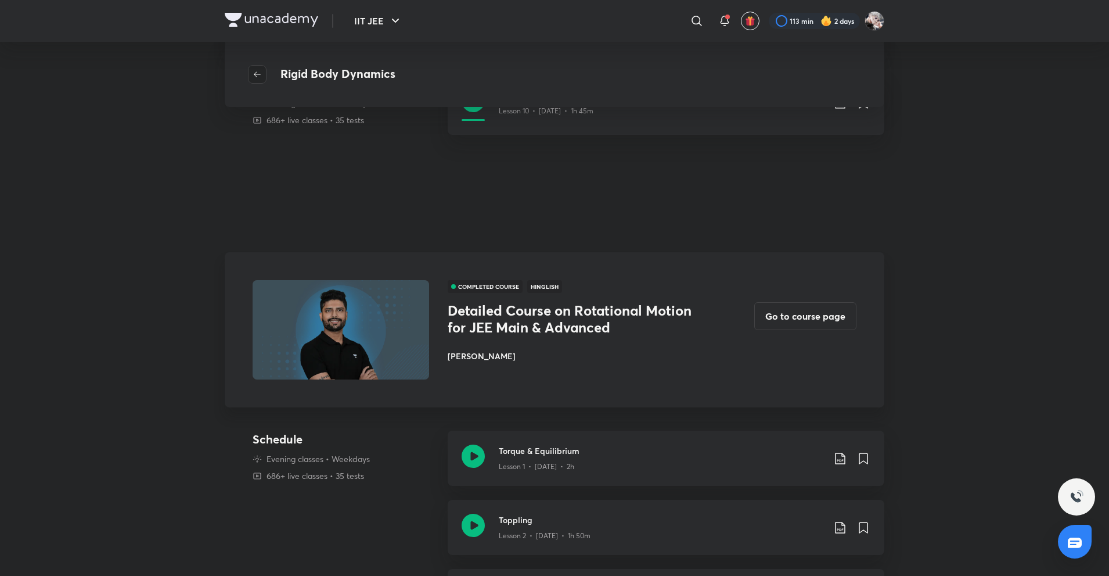
click at [260, 81] on button "button" at bounding box center [257, 74] width 19 height 19
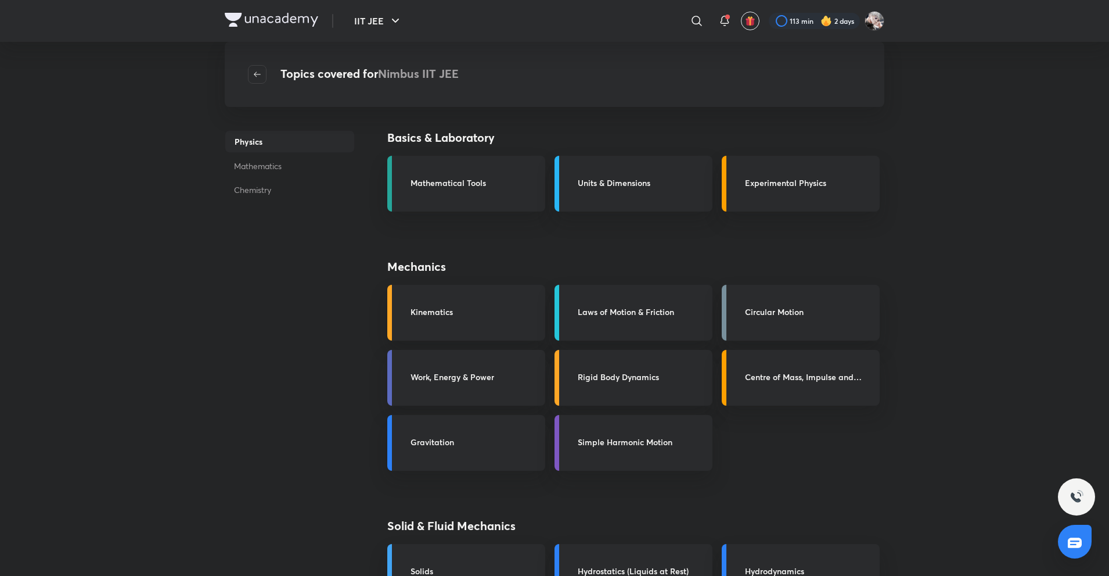
click at [260, 81] on button "button" at bounding box center [257, 74] width 19 height 19
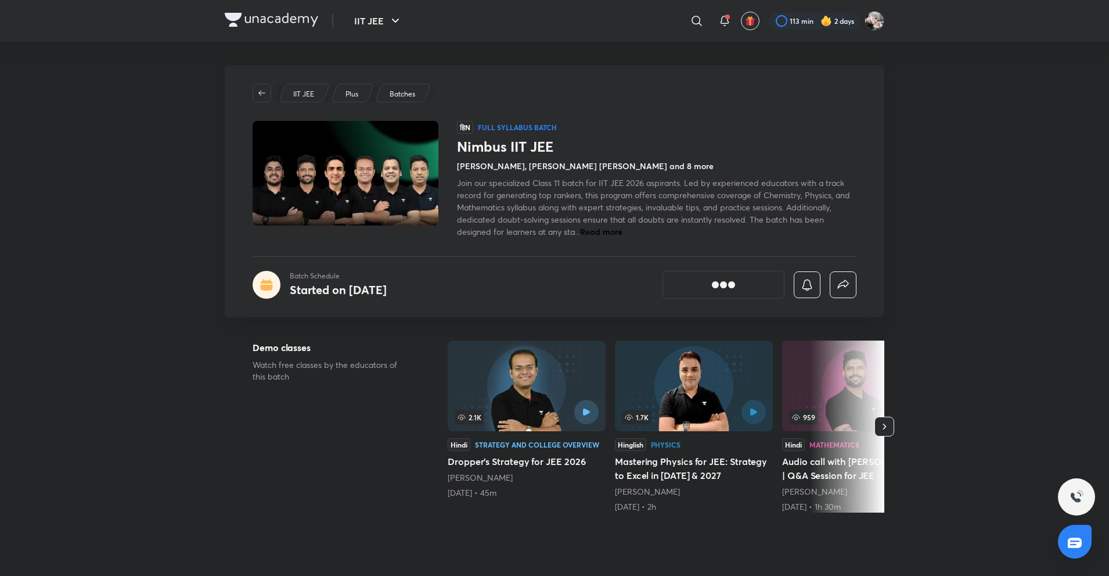
click at [258, 26] on img at bounding box center [272, 20] width 94 height 14
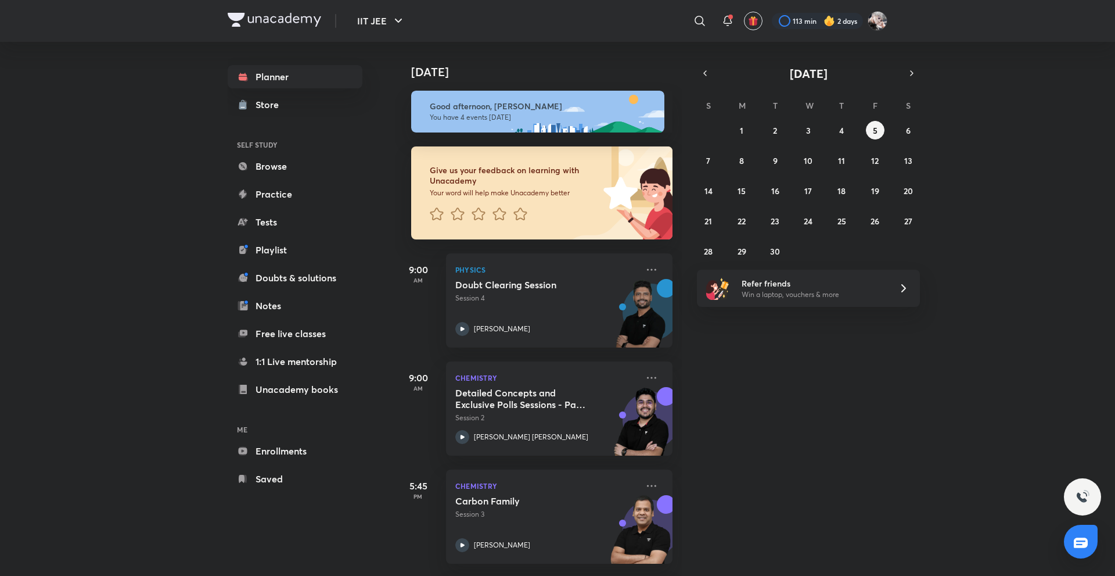
drag, startPoint x: 0, startPoint y: 0, endPoint x: 136, endPoint y: 95, distance: 165.6
click at [136, 95] on div "IIT JEE ​ 113 min 2 days Planner Store SELF STUDY Browse Practice Tests Playlis…" at bounding box center [557, 288] width 1115 height 576
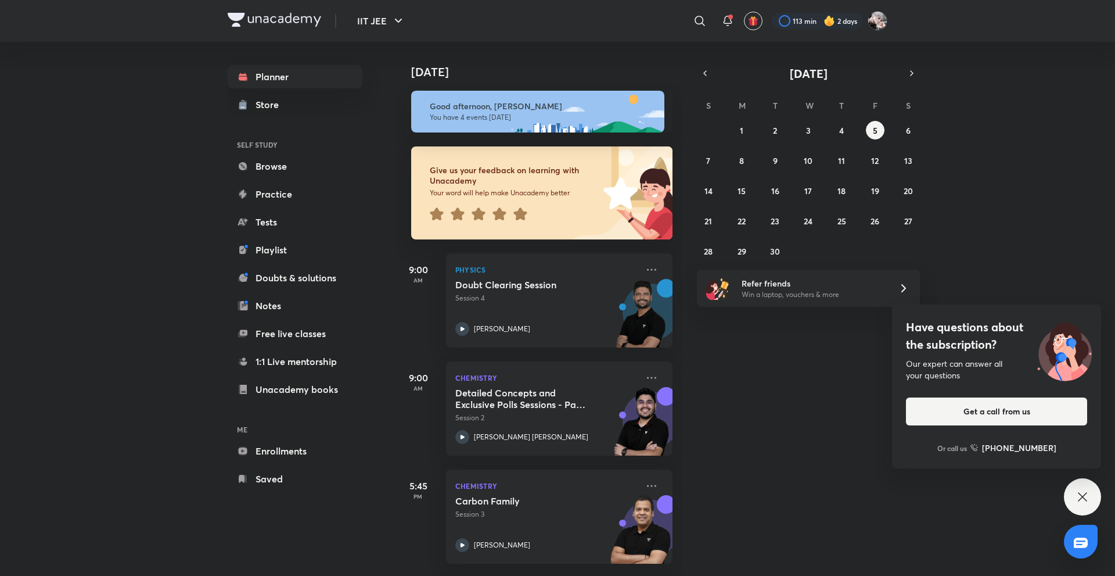
click at [520, 214] on icon at bounding box center [519, 213] width 13 height 13
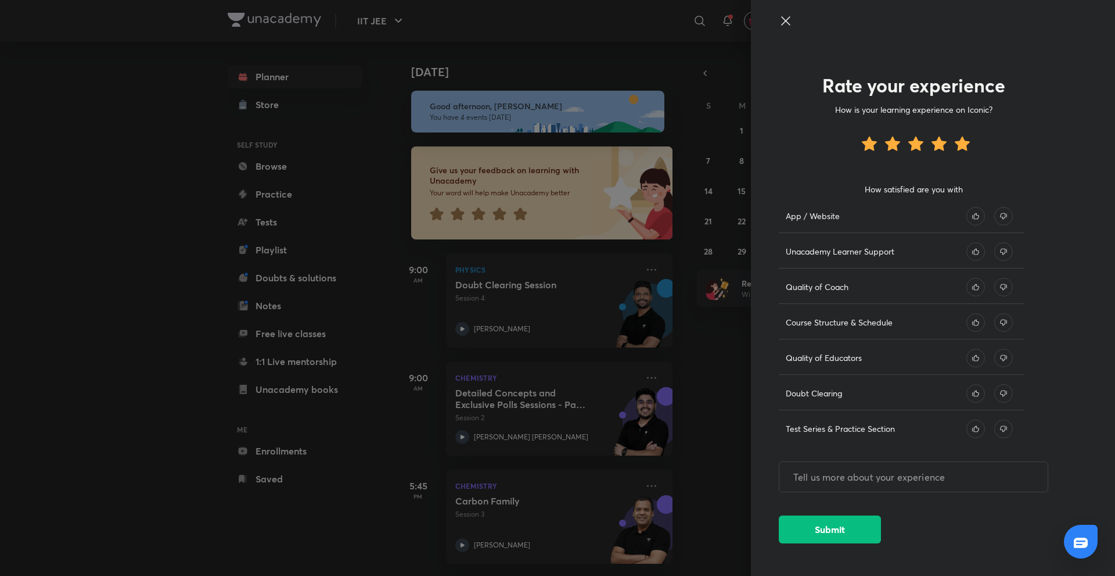
click at [1002, 216] on icon at bounding box center [1003, 216] width 19 height 19
click at [1002, 260] on icon at bounding box center [1003, 251] width 19 height 19
click at [1006, 285] on icon at bounding box center [1003, 287] width 19 height 19
click at [916, 313] on div "Course Structure & Schedule" at bounding box center [902, 326] width 246 height 26
click at [976, 287] on icon at bounding box center [975, 287] width 19 height 19
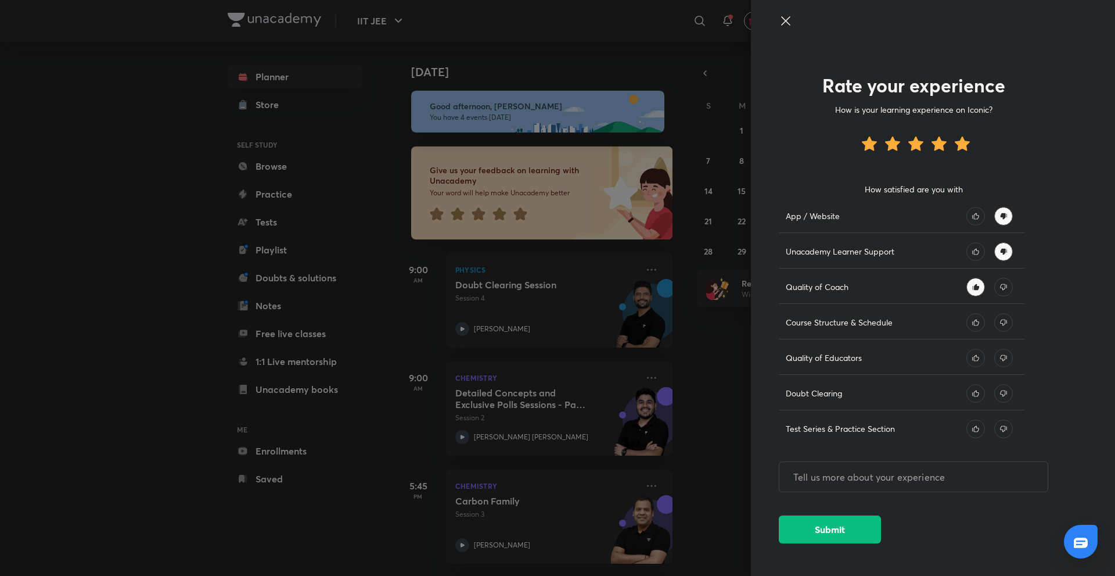
click at [1006, 323] on icon at bounding box center [1003, 322] width 19 height 19
click at [973, 364] on icon at bounding box center [975, 357] width 19 height 19
click at [994, 390] on div at bounding box center [989, 393] width 46 height 19
click at [992, 390] on div at bounding box center [989, 393] width 46 height 19
click at [1008, 397] on icon at bounding box center [1003, 393] width 19 height 19
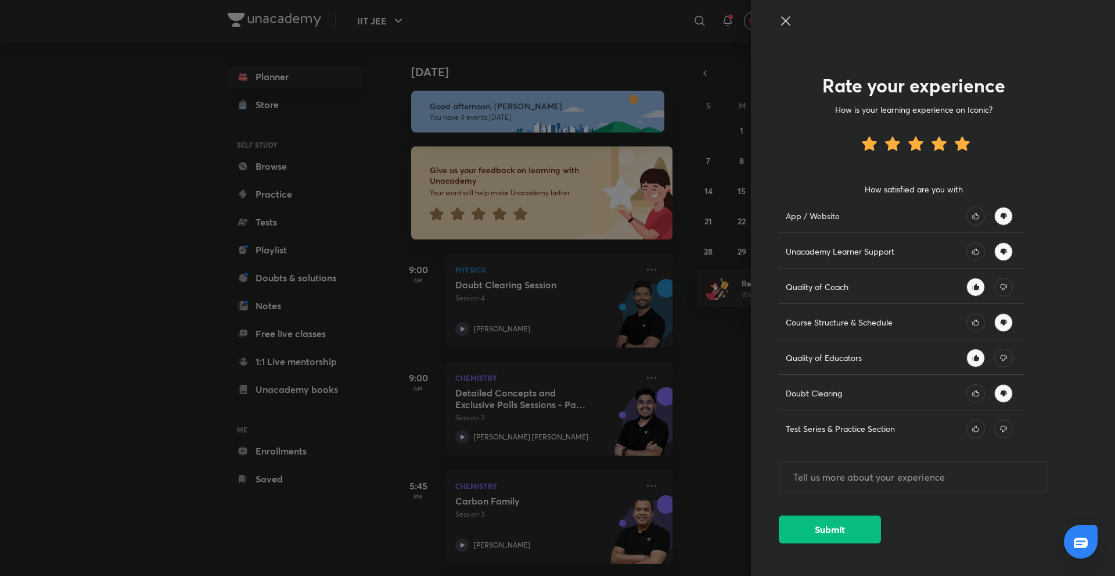
click at [980, 431] on icon at bounding box center [975, 428] width 19 height 19
click at [854, 520] on button "Submit" at bounding box center [830, 528] width 102 height 28
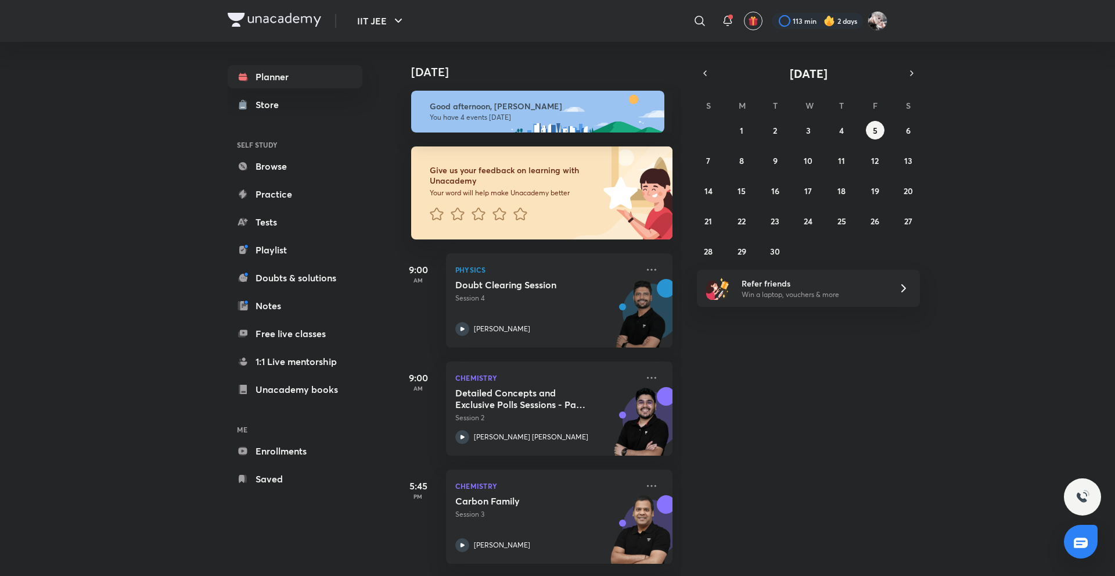
click at [538, 106] on h6 "Good afternoon, [PERSON_NAME]" at bounding box center [542, 106] width 224 height 10
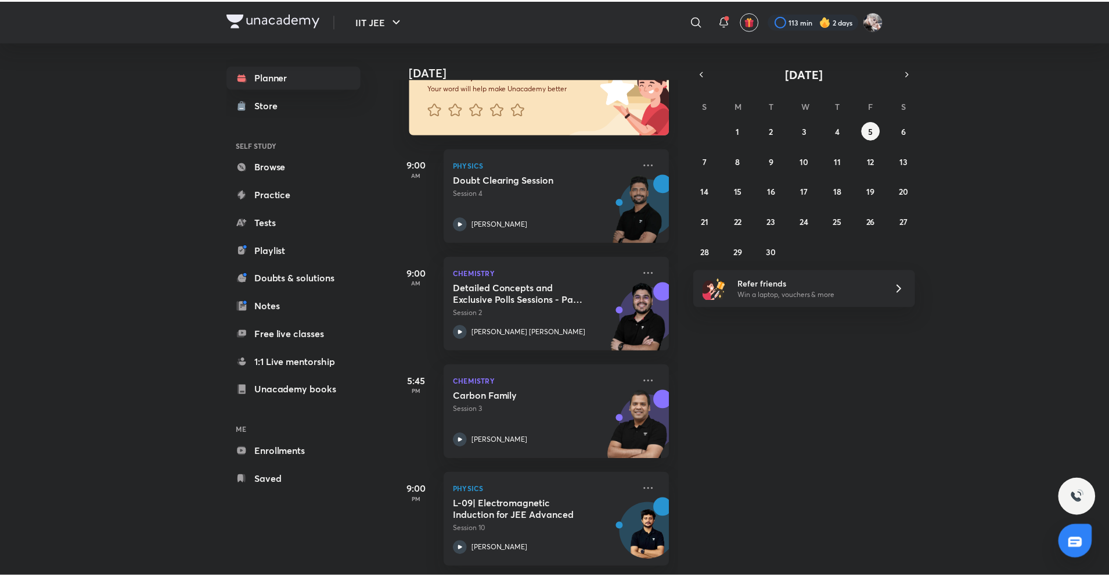
scroll to position [114, 0]
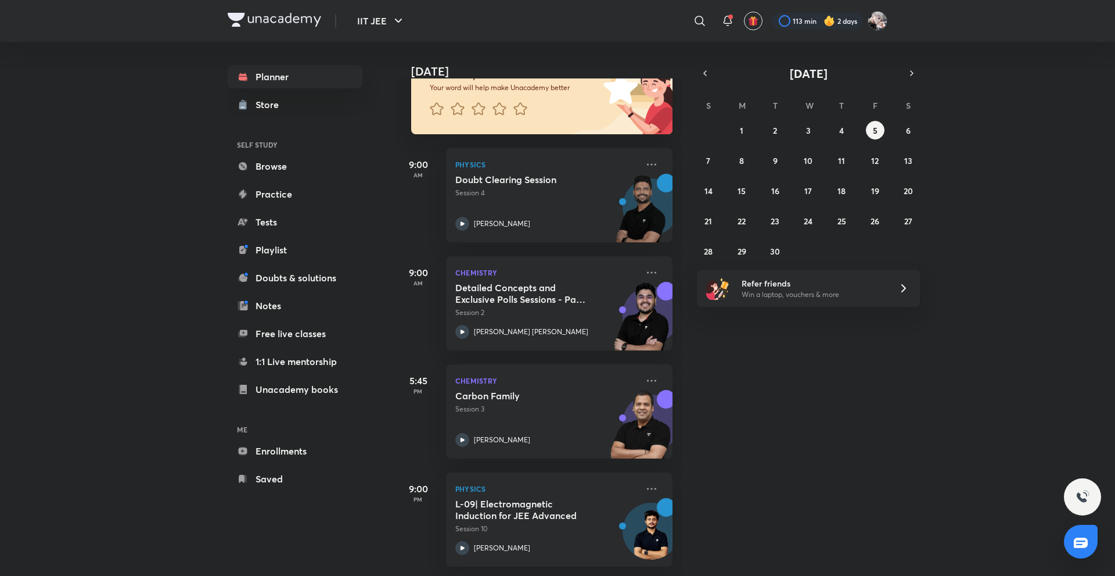
click at [794, 360] on div "Today Good afternoon, Navin You have 4 events today Give us your feedback on le…" at bounding box center [754, 309] width 718 height 534
click at [645, 267] on icon at bounding box center [652, 272] width 14 height 14
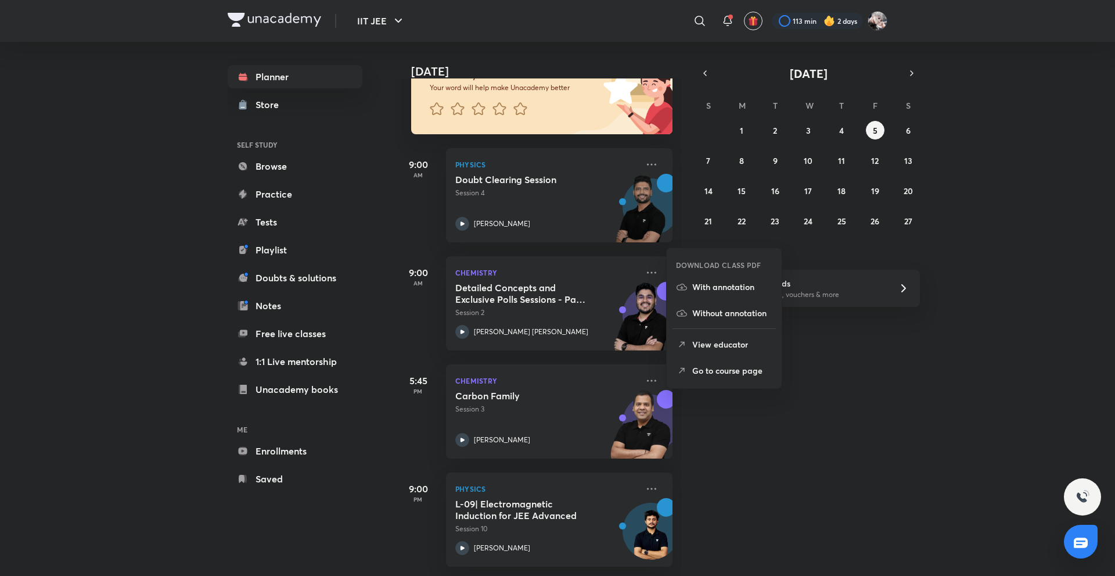
click at [693, 362] on li "Go to course page" at bounding box center [724, 370] width 115 height 26
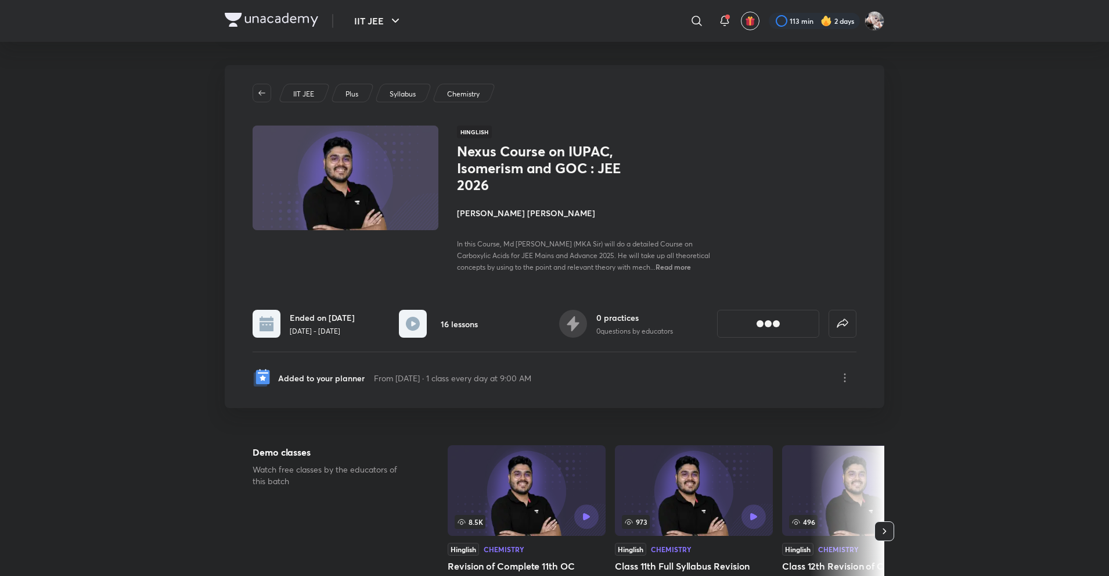
click at [705, 199] on div "Nexus Course on IUPAC, Isomerism and GOC : JEE 2026 Mohammad Kashif Alam In thi…" at bounding box center [587, 208] width 260 height 130
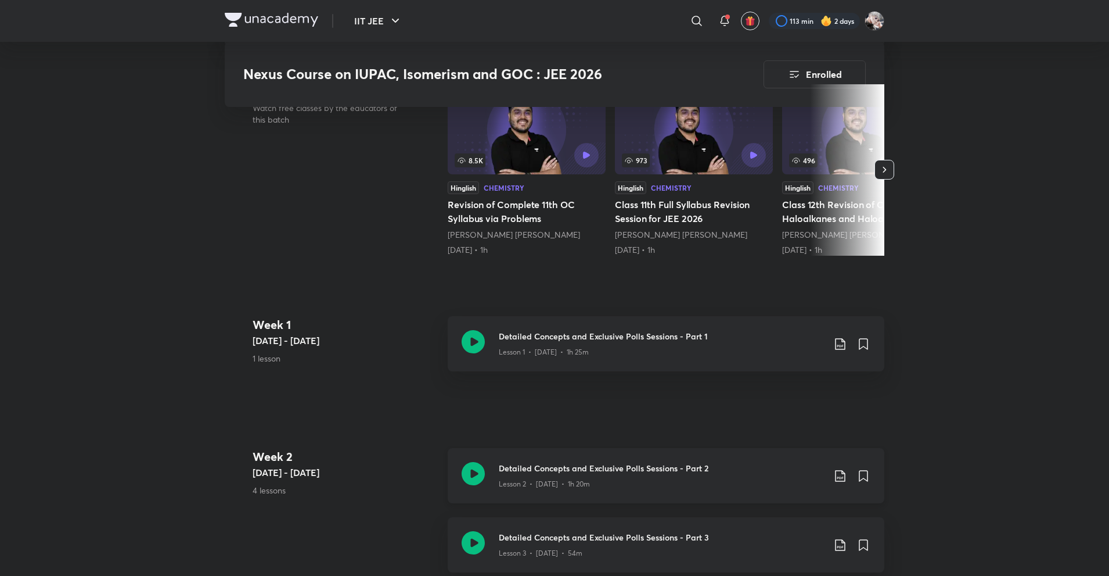
scroll to position [348, 0]
click at [607, 349] on div "Lesson 1 • Jan 30 • 1h 25m" at bounding box center [661, 350] width 325 height 15
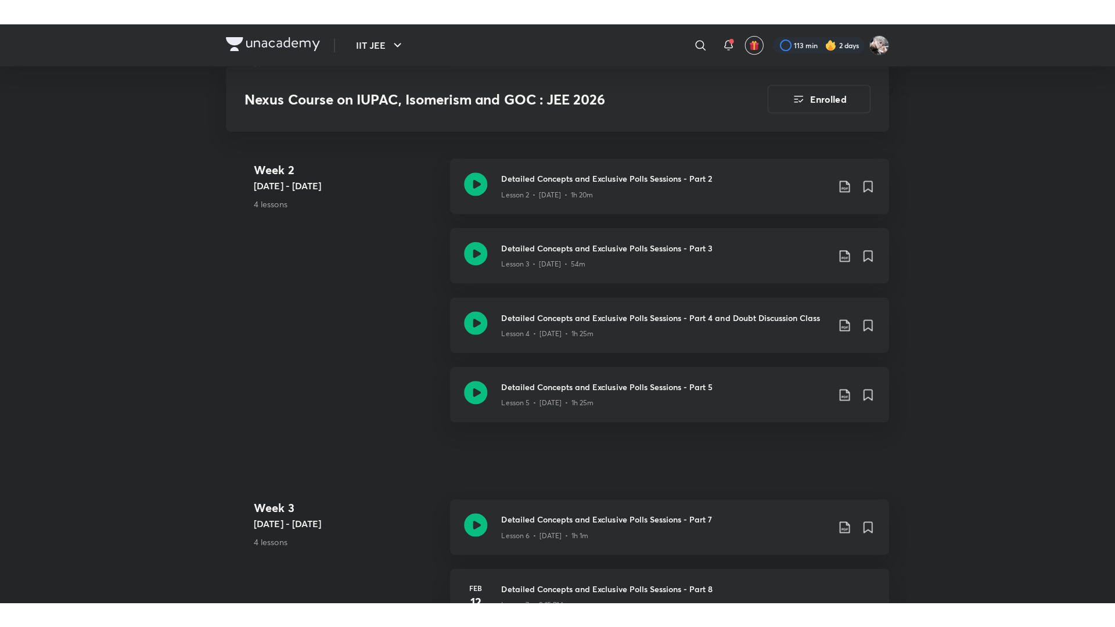
scroll to position [813, 0]
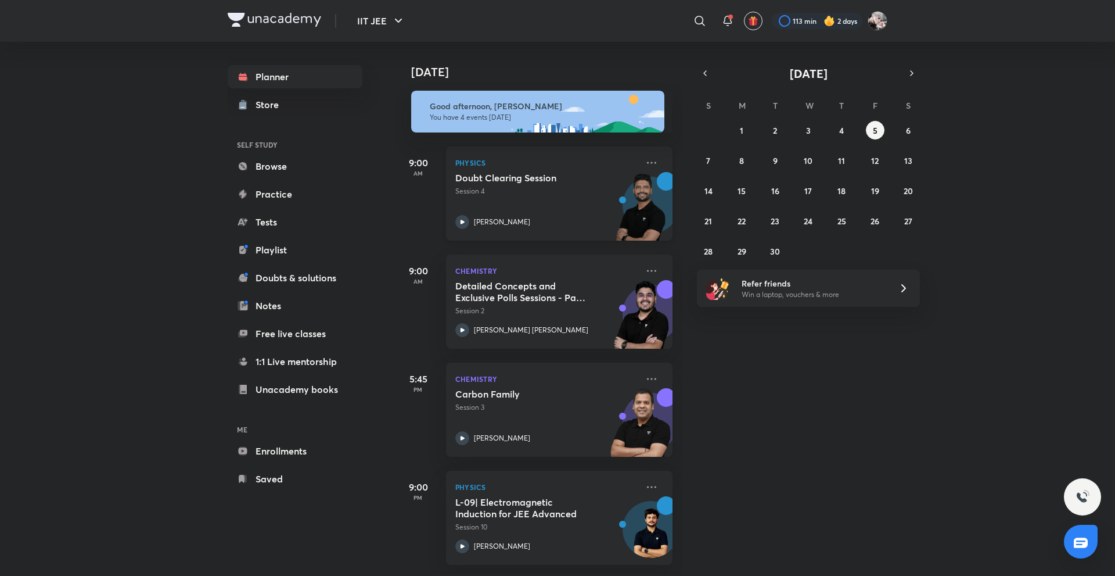
scroll to position [7, 0]
click at [645, 372] on icon at bounding box center [652, 379] width 14 height 14
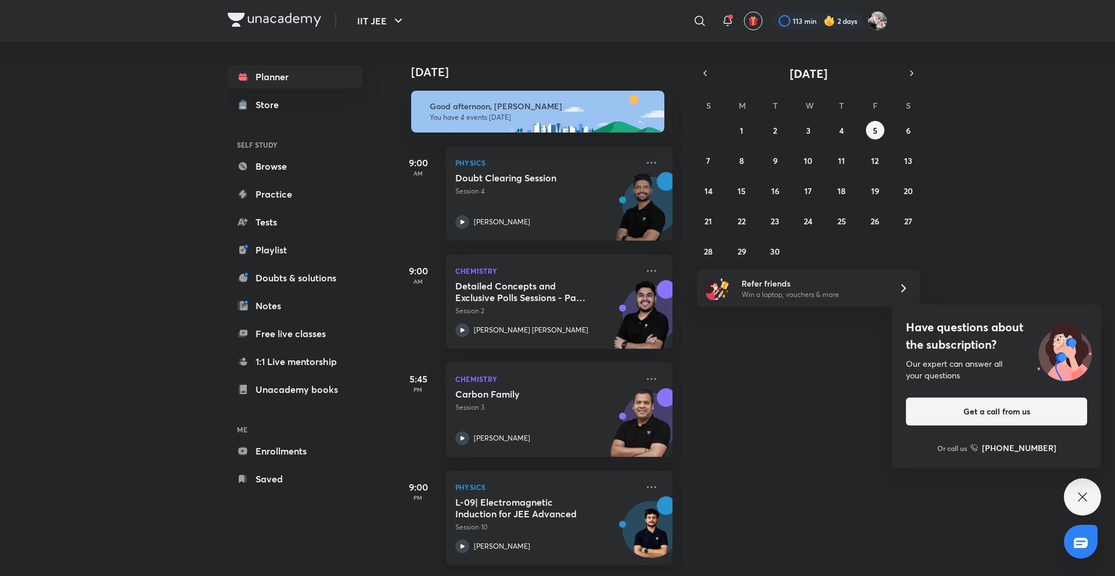
click at [854, 398] on div "[DATE] Good afternoon, [PERSON_NAME] You have 4 events [DATE] 9:00 AM Physics D…" at bounding box center [754, 308] width 718 height 532
